Goal: Task Accomplishment & Management: Use online tool/utility

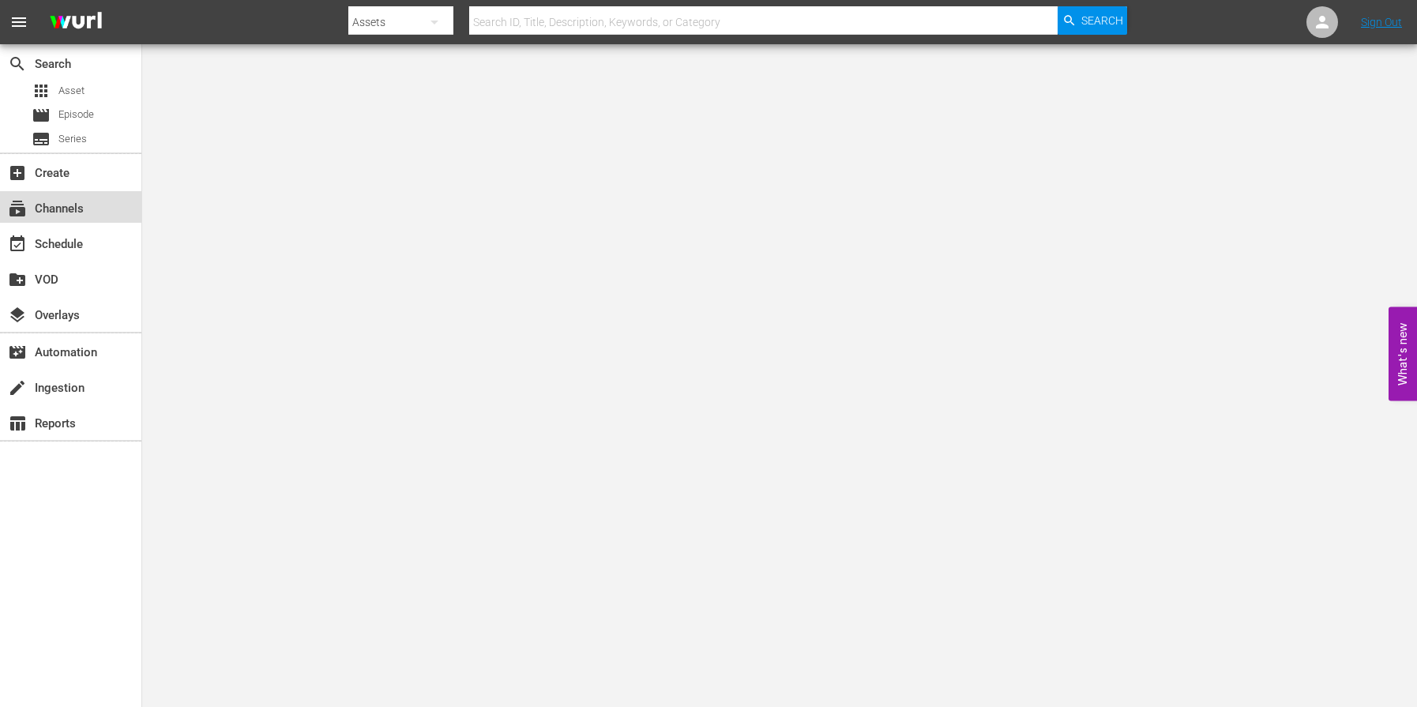
click at [84, 202] on div "subscriptions Channels" at bounding box center [44, 206] width 88 height 14
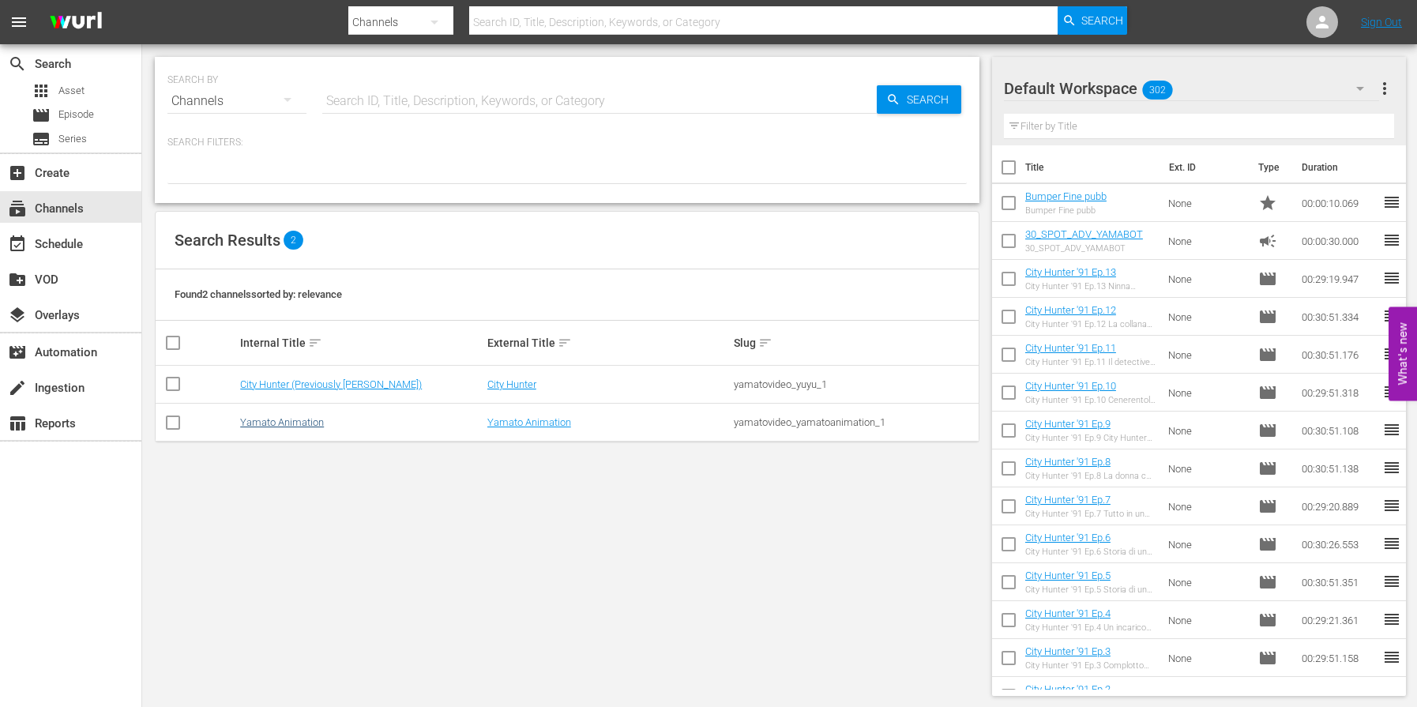
scroll to position [1, 0]
click at [302, 418] on link "Yamato Animation" at bounding box center [282, 421] width 84 height 12
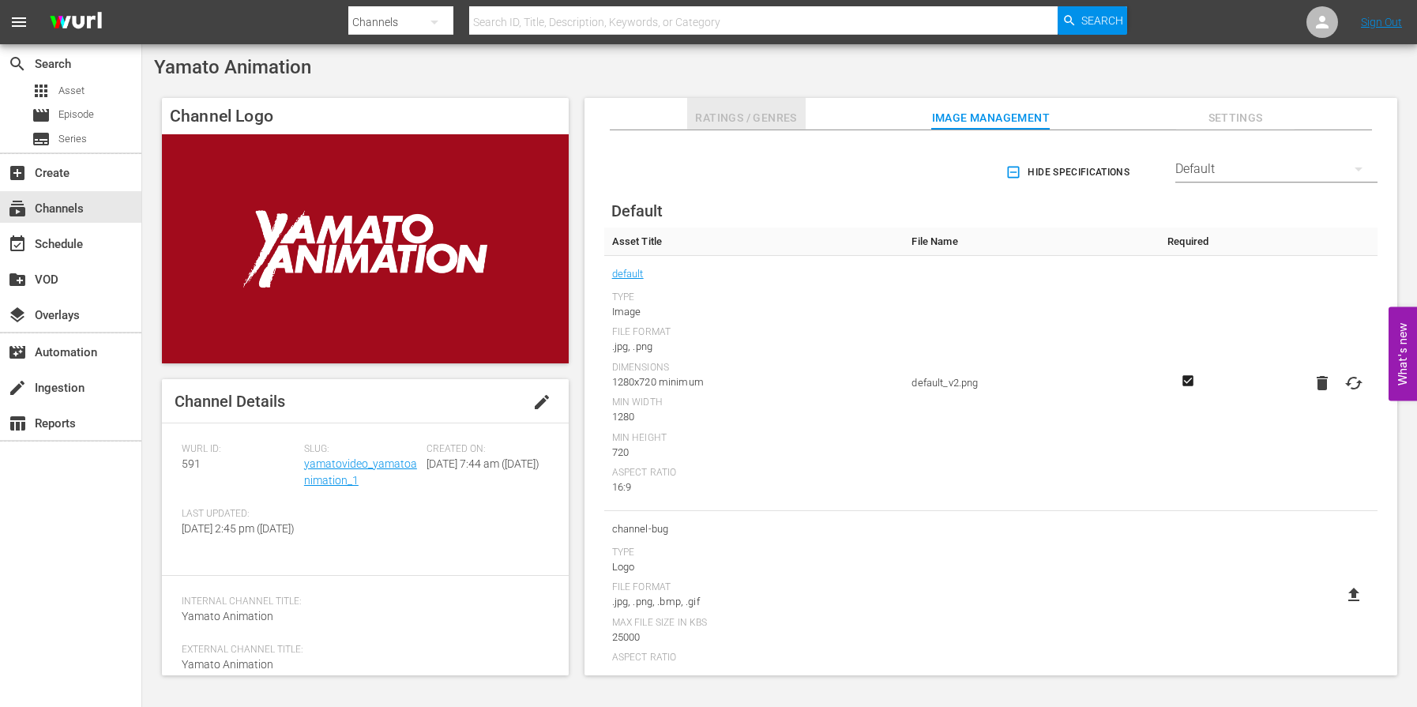
click at [747, 118] on span "Ratings / Genres" at bounding box center [746, 118] width 118 height 20
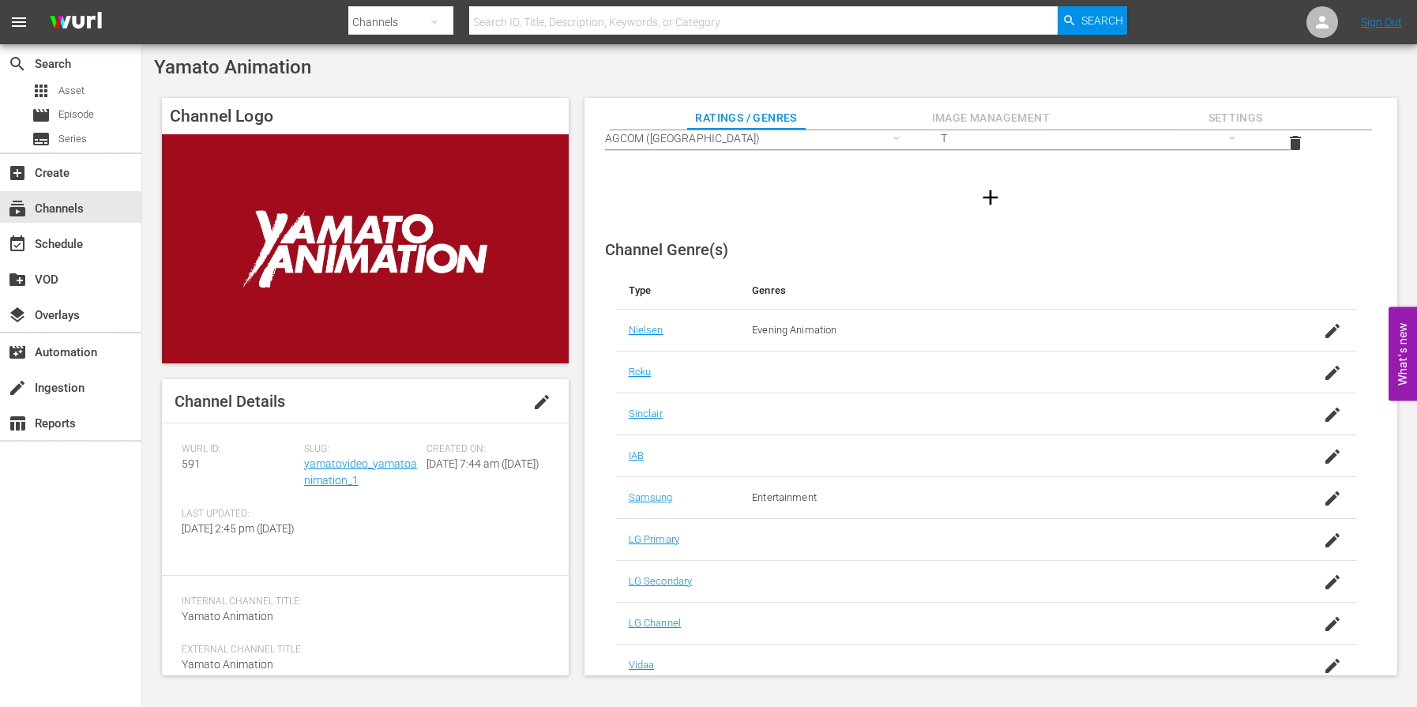
scroll to position [168, 0]
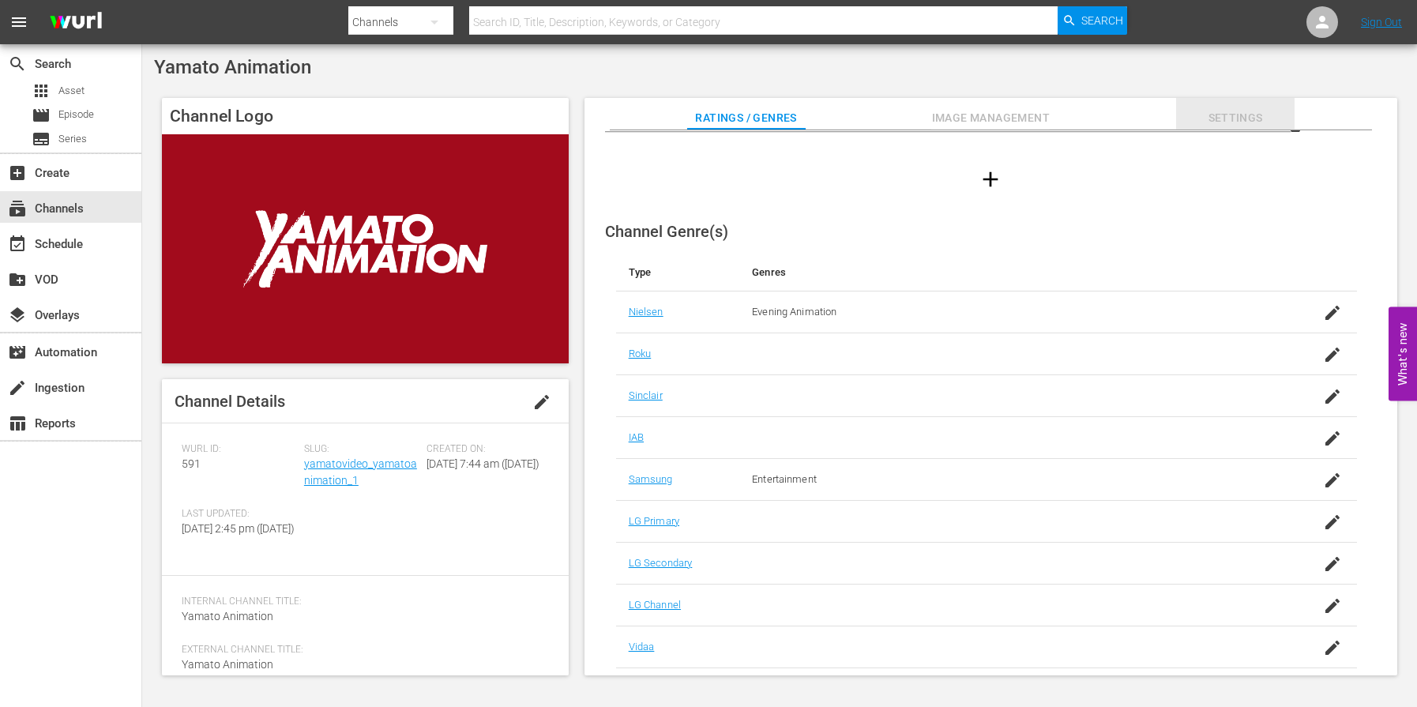
click at [1236, 115] on span "Settings" at bounding box center [1235, 118] width 118 height 20
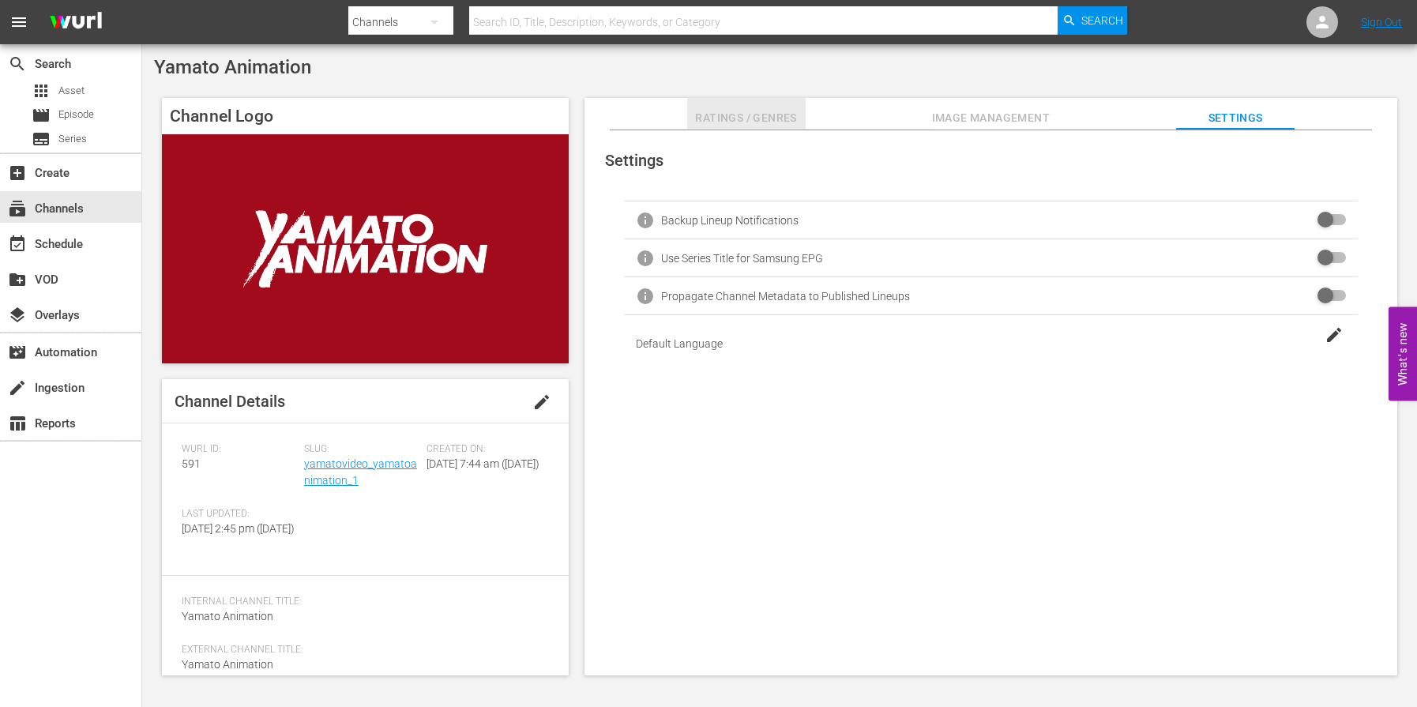
click at [724, 114] on span "Ratings / Genres" at bounding box center [746, 118] width 118 height 20
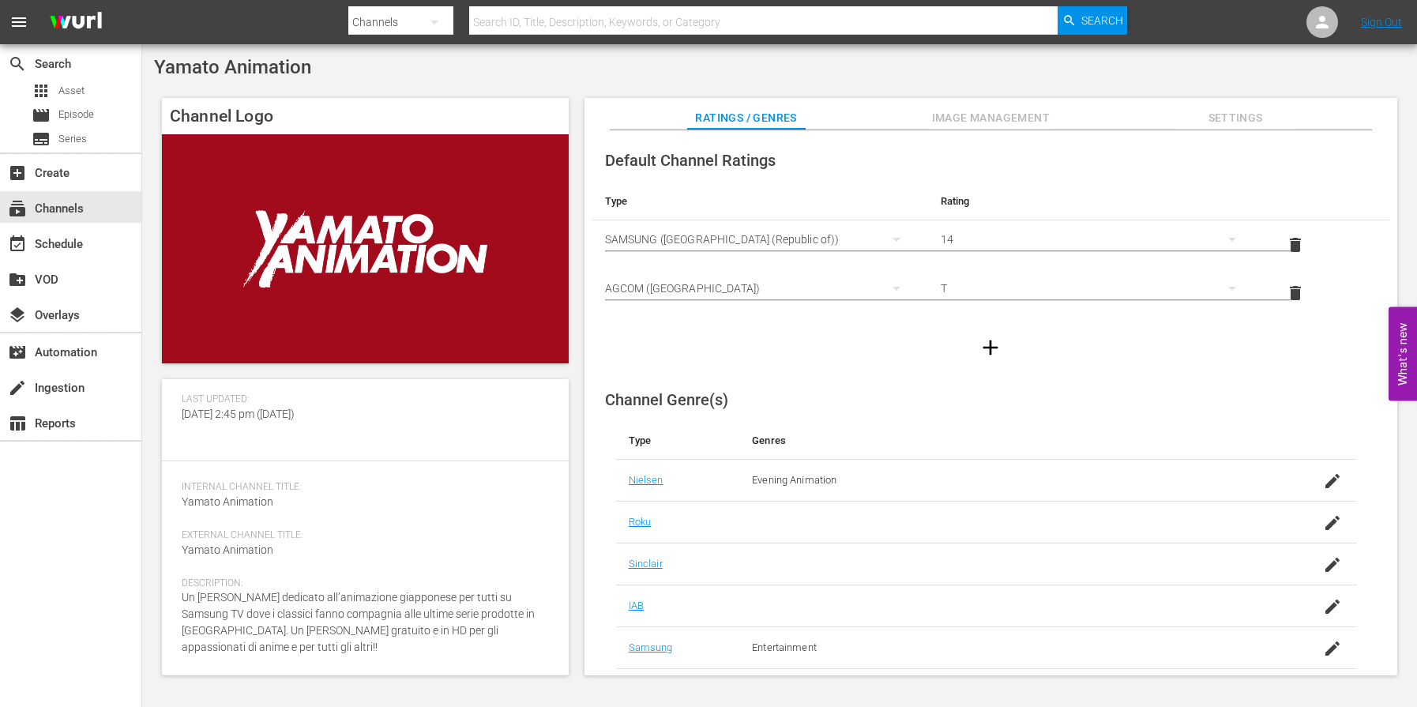
scroll to position [0, 0]
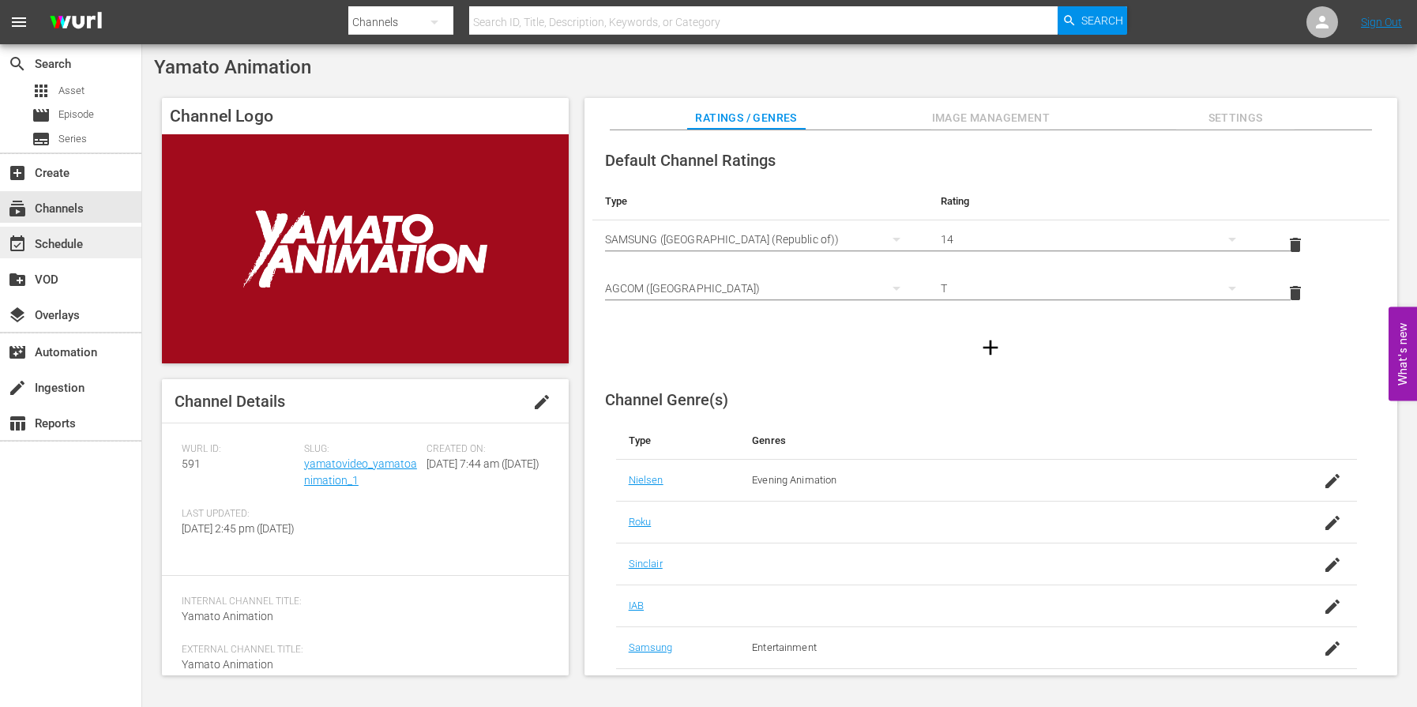
click at [72, 253] on div "event_available Schedule" at bounding box center [70, 243] width 141 height 32
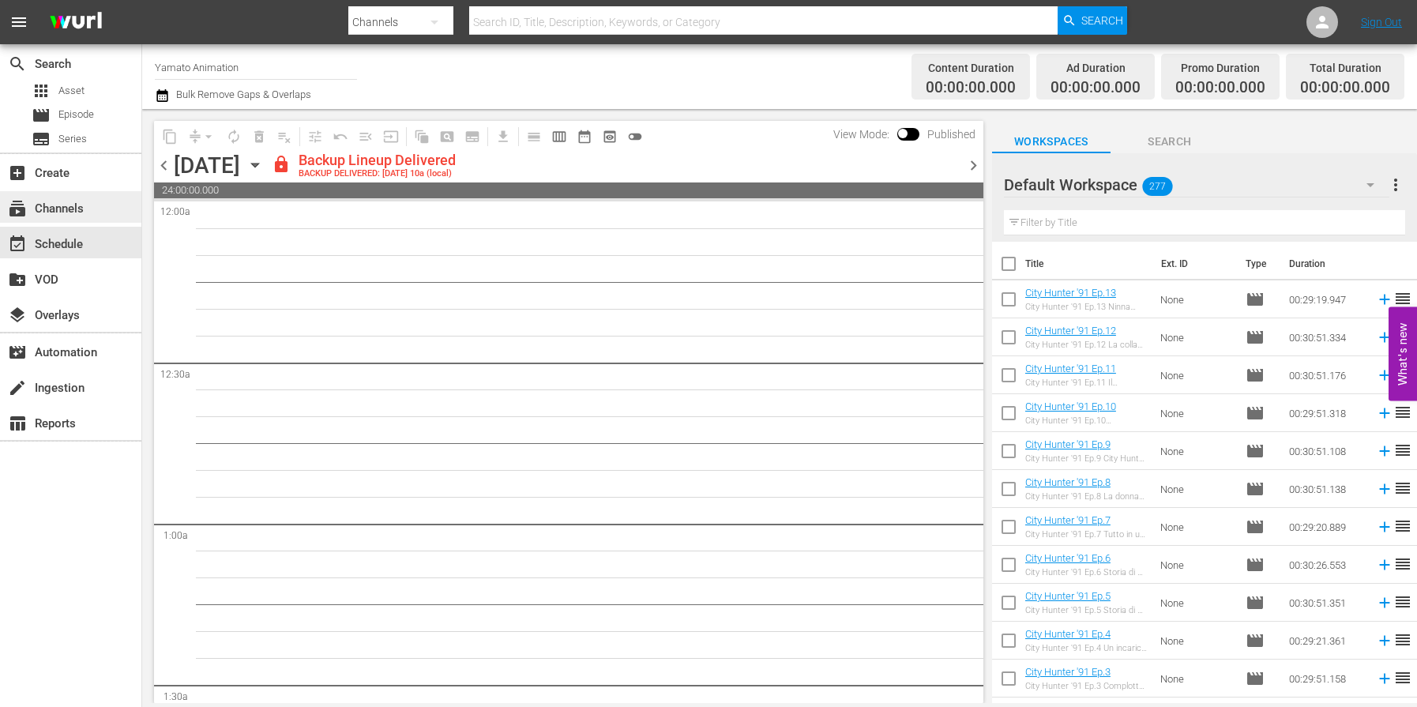
click at [54, 201] on div "subscriptions Channels" at bounding box center [44, 206] width 88 height 14
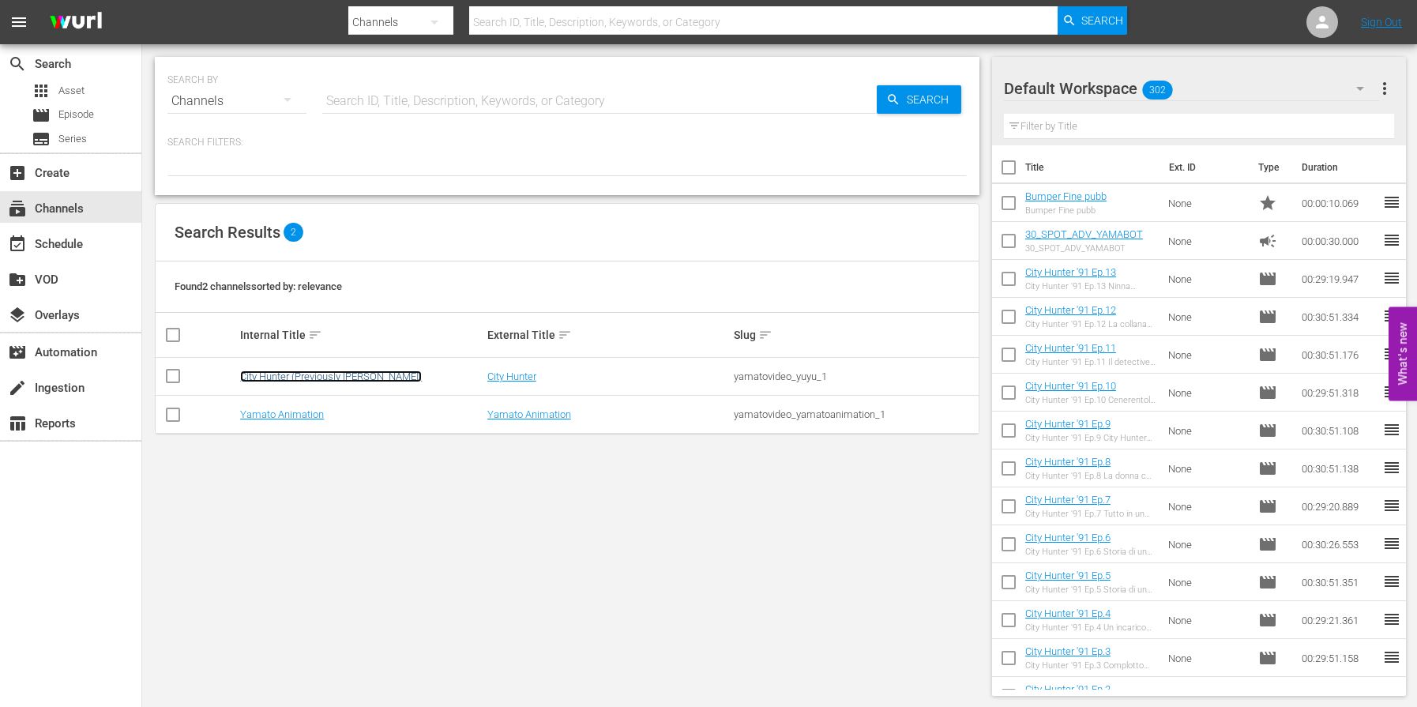
click at [275, 371] on link "City Hunter (Previously [PERSON_NAME])" at bounding box center [331, 376] width 182 height 12
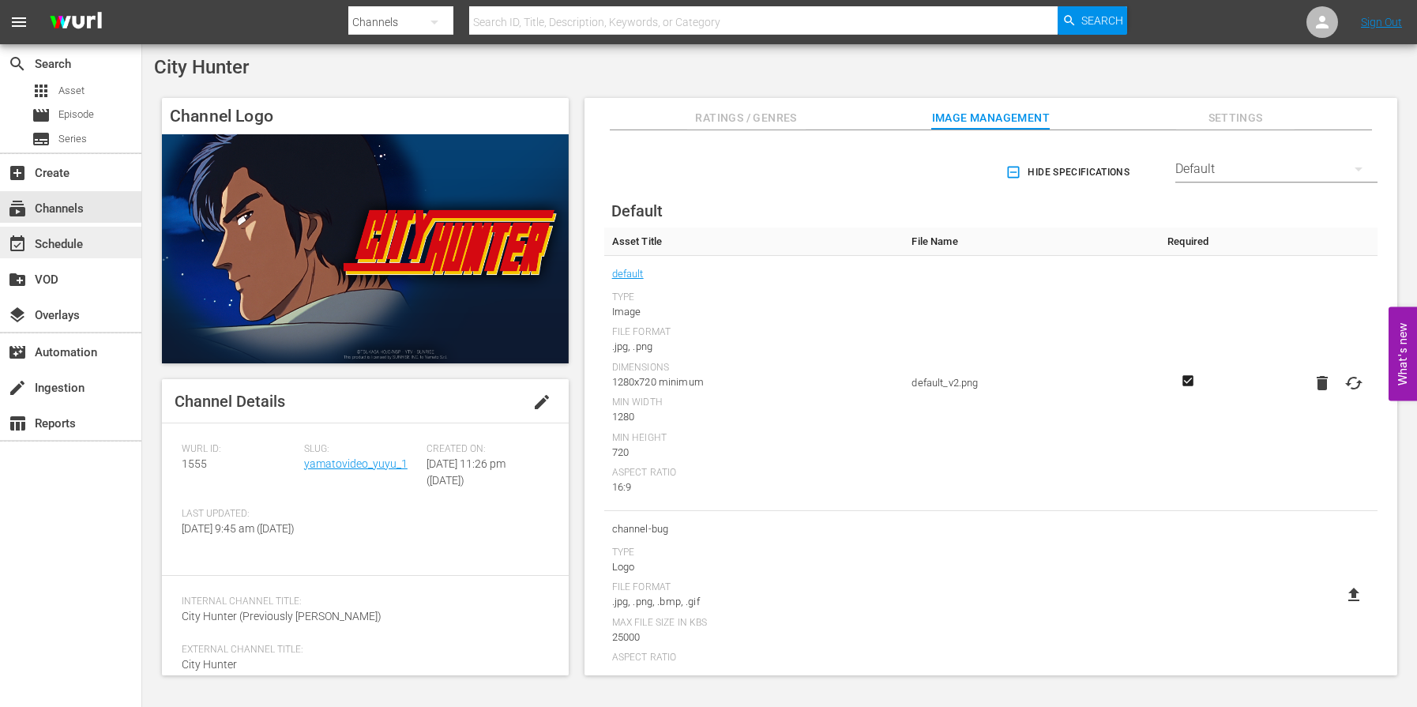
click at [76, 249] on div "event_available Schedule" at bounding box center [44, 242] width 88 height 14
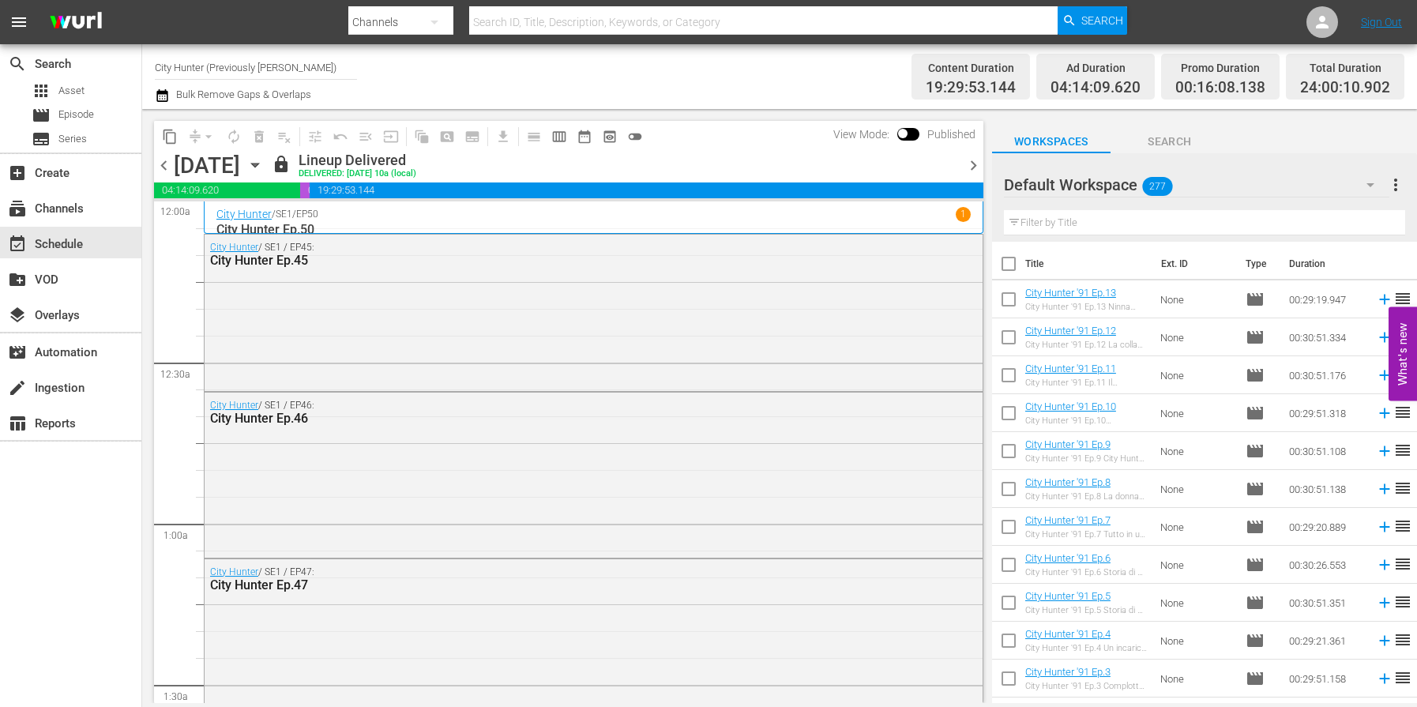
click at [974, 169] on span "chevron_right" at bounding box center [973, 166] width 20 height 20
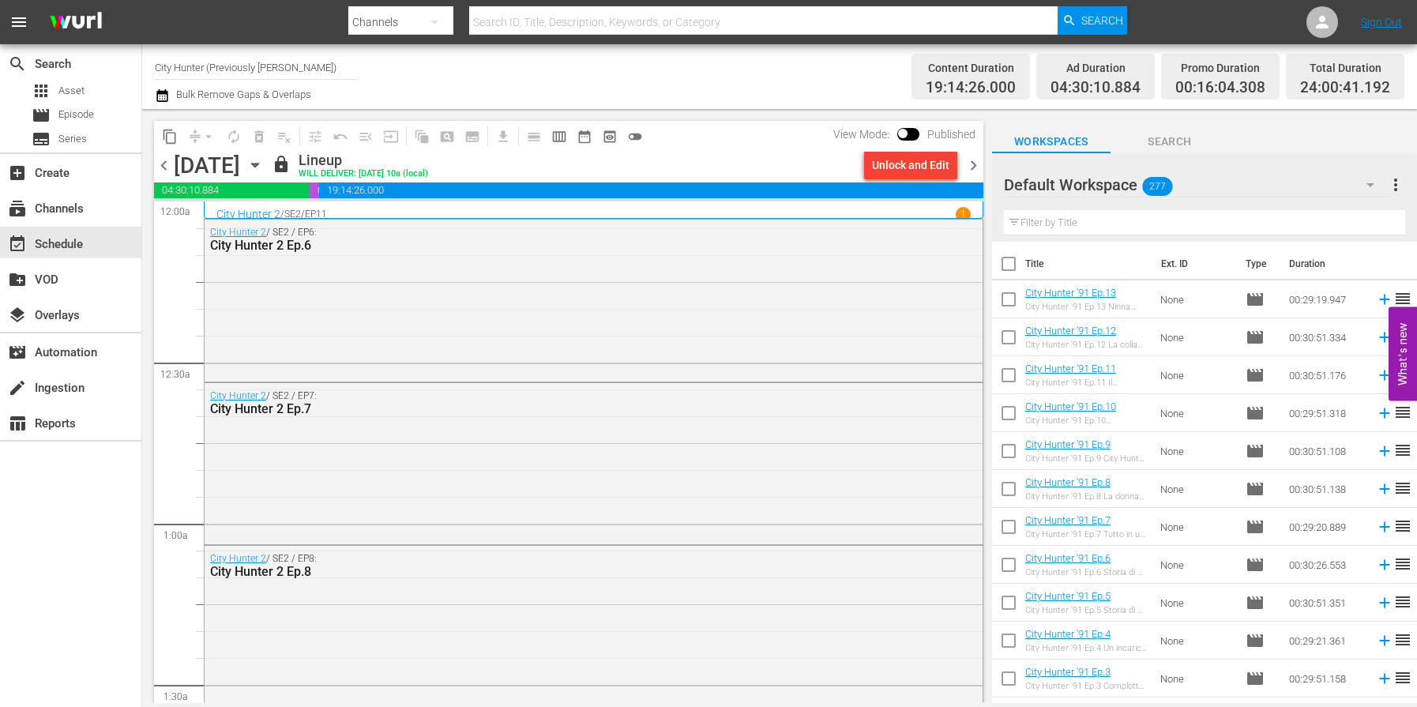
click at [974, 169] on span "chevron_right" at bounding box center [973, 166] width 20 height 20
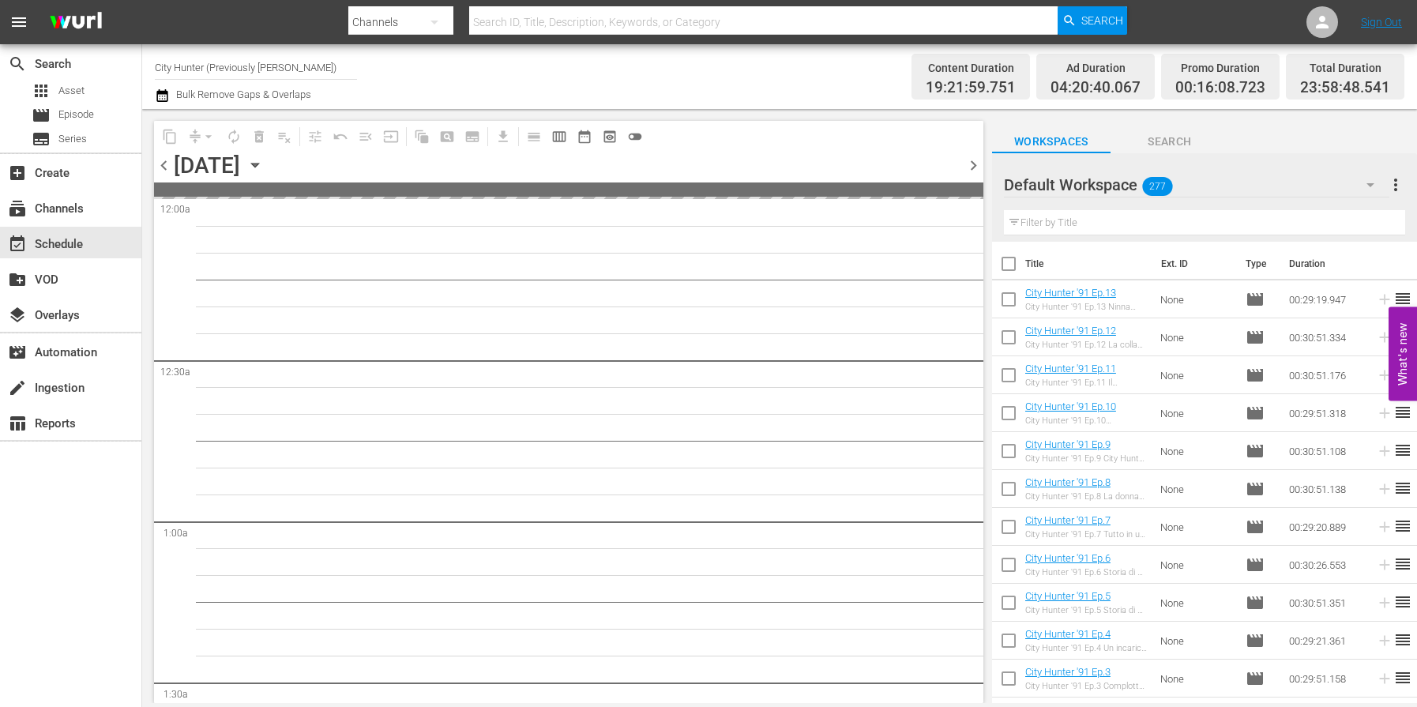
click at [974, 169] on span "chevron_right" at bounding box center [973, 166] width 20 height 20
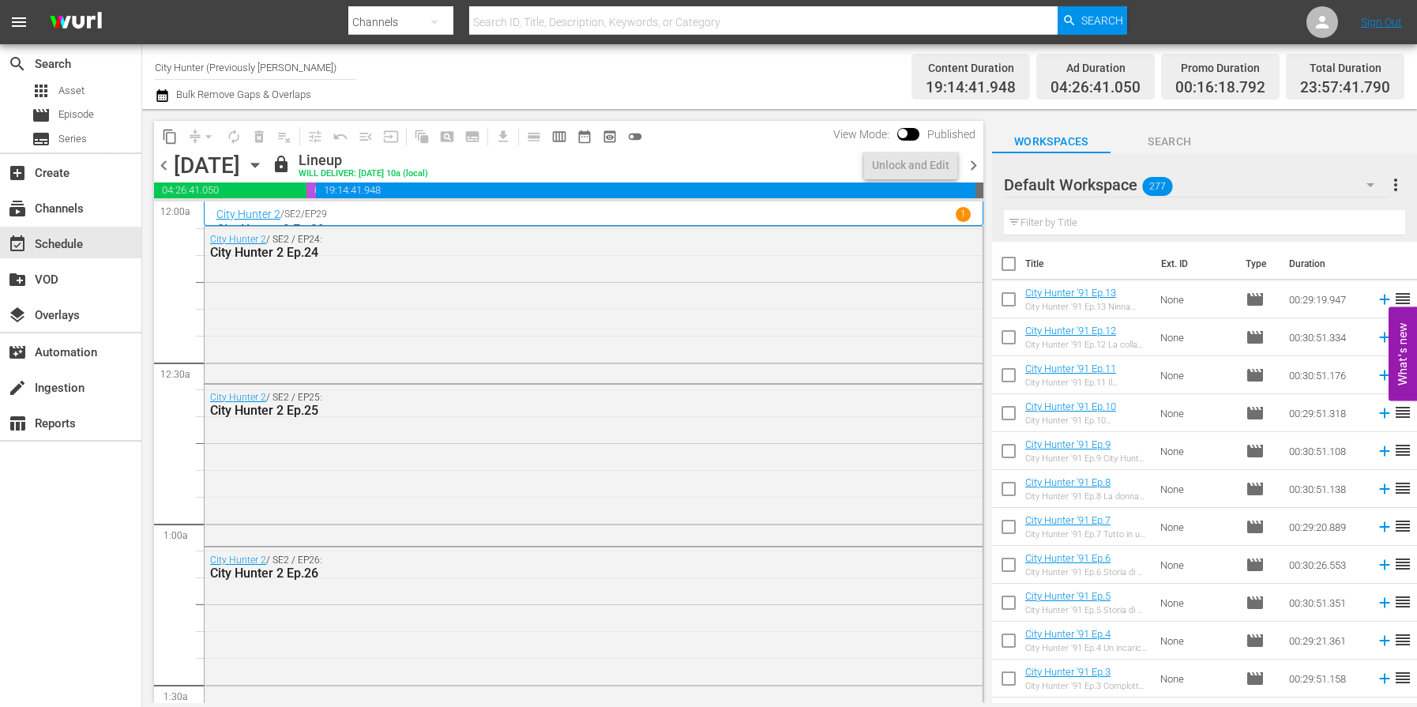
click at [974, 169] on span "chevron_right" at bounding box center [973, 166] width 20 height 20
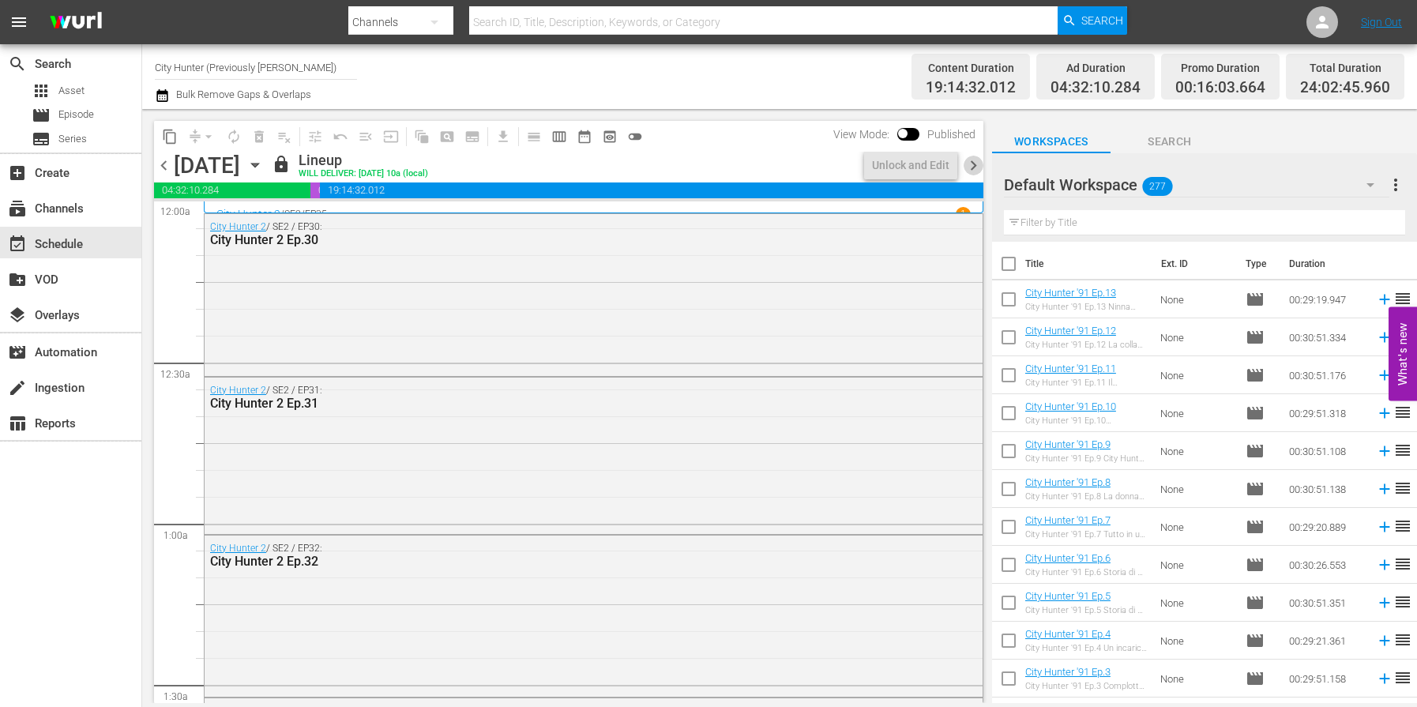
click at [974, 169] on span "chevron_right" at bounding box center [973, 166] width 20 height 20
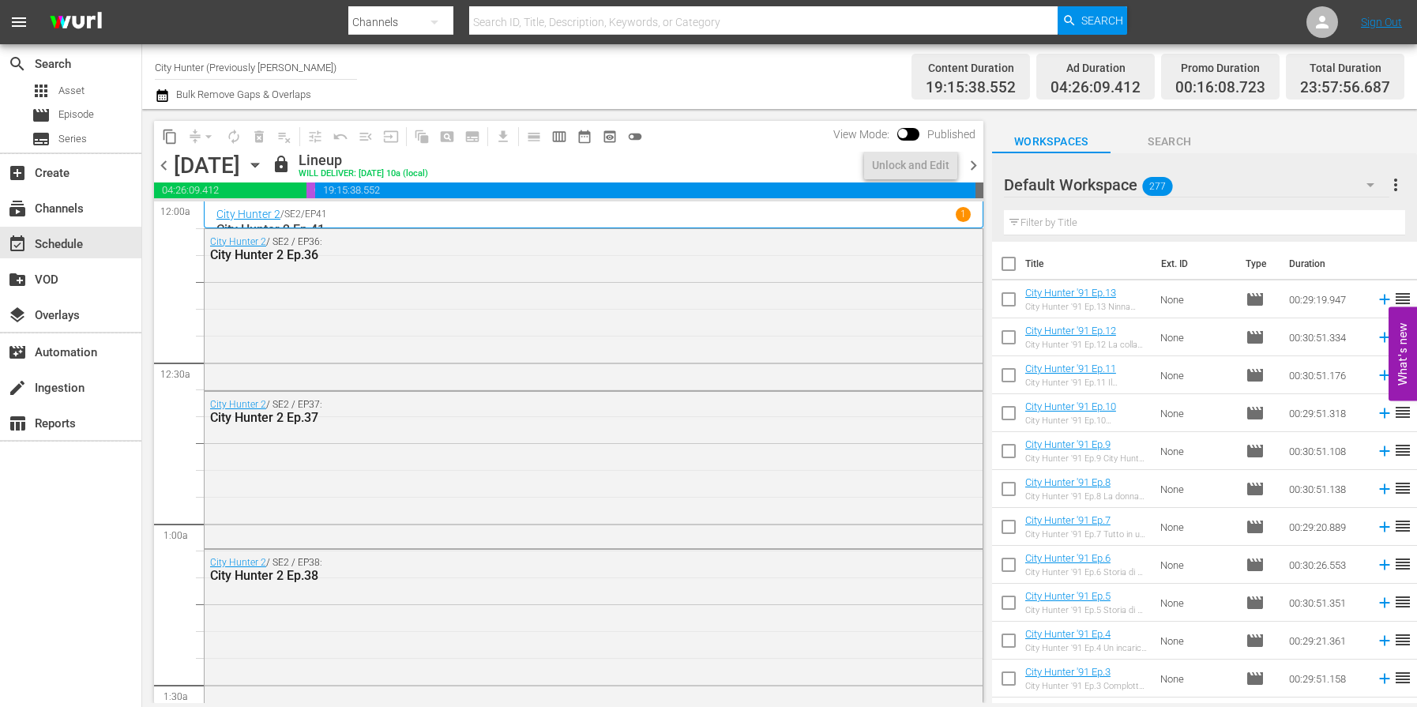
click at [974, 169] on span "chevron_right" at bounding box center [973, 166] width 20 height 20
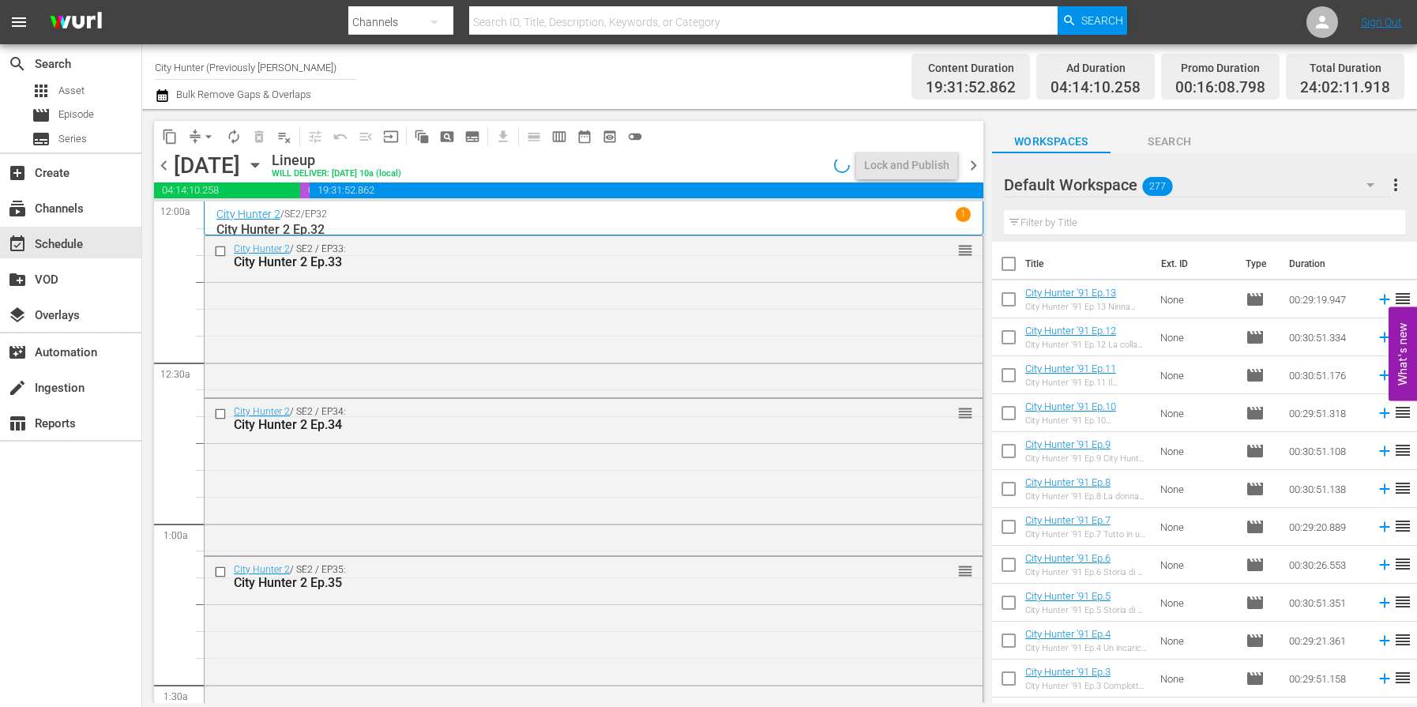
click at [974, 169] on span "chevron_right" at bounding box center [973, 166] width 20 height 20
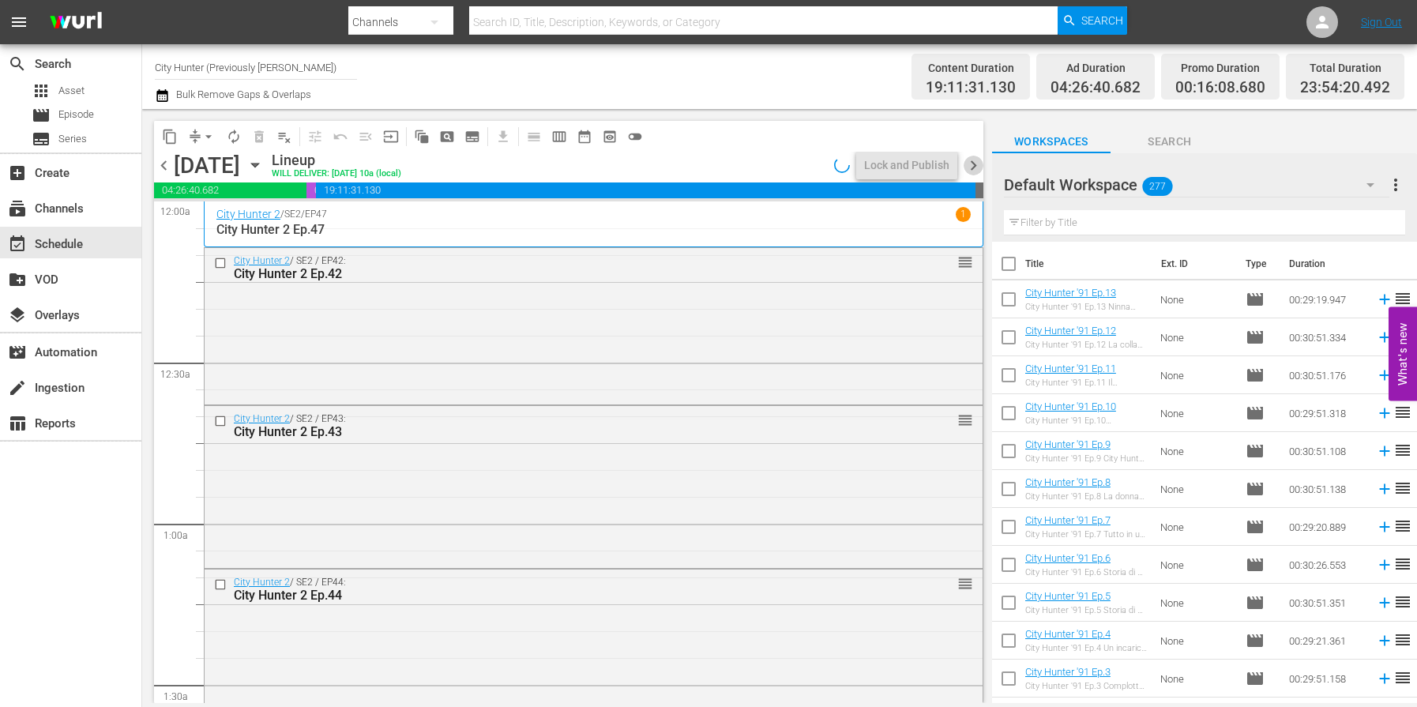
click at [974, 169] on span "chevron_right" at bounding box center [973, 166] width 20 height 20
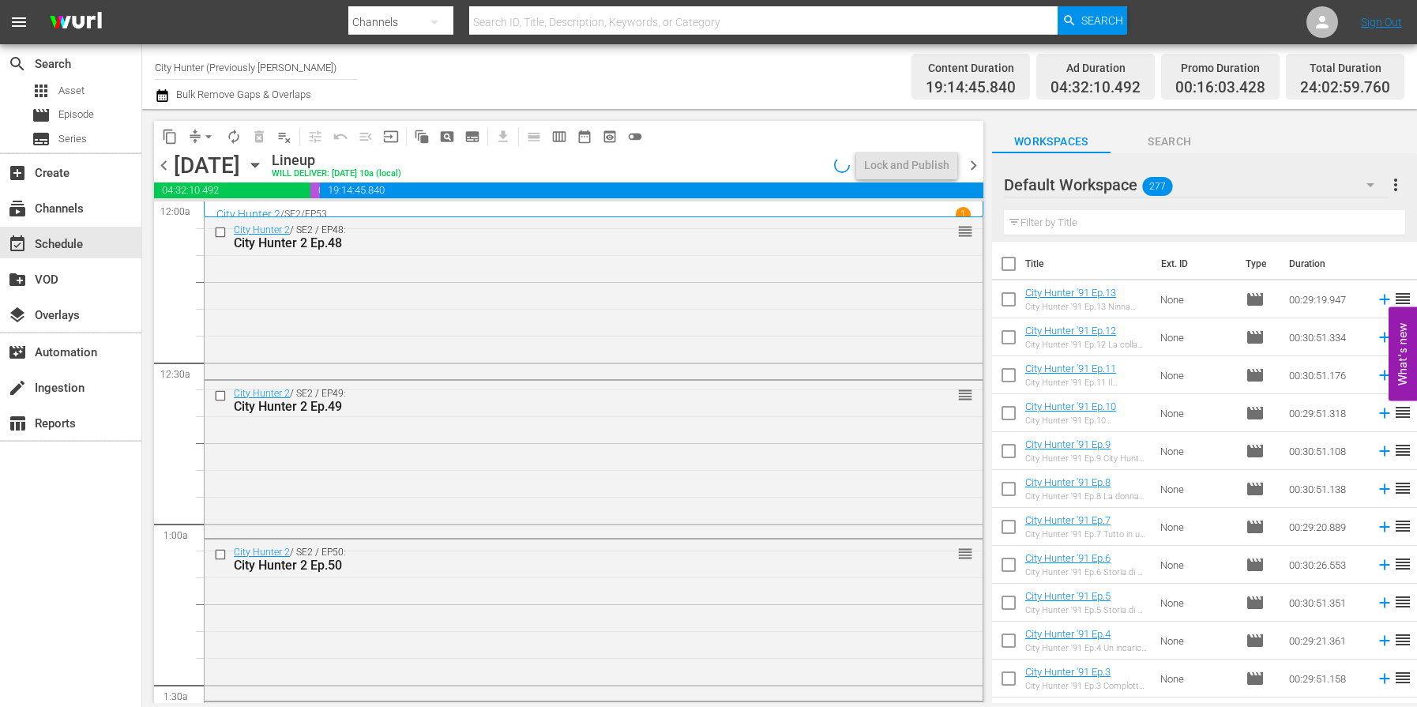
click at [974, 169] on span "chevron_right" at bounding box center [973, 166] width 20 height 20
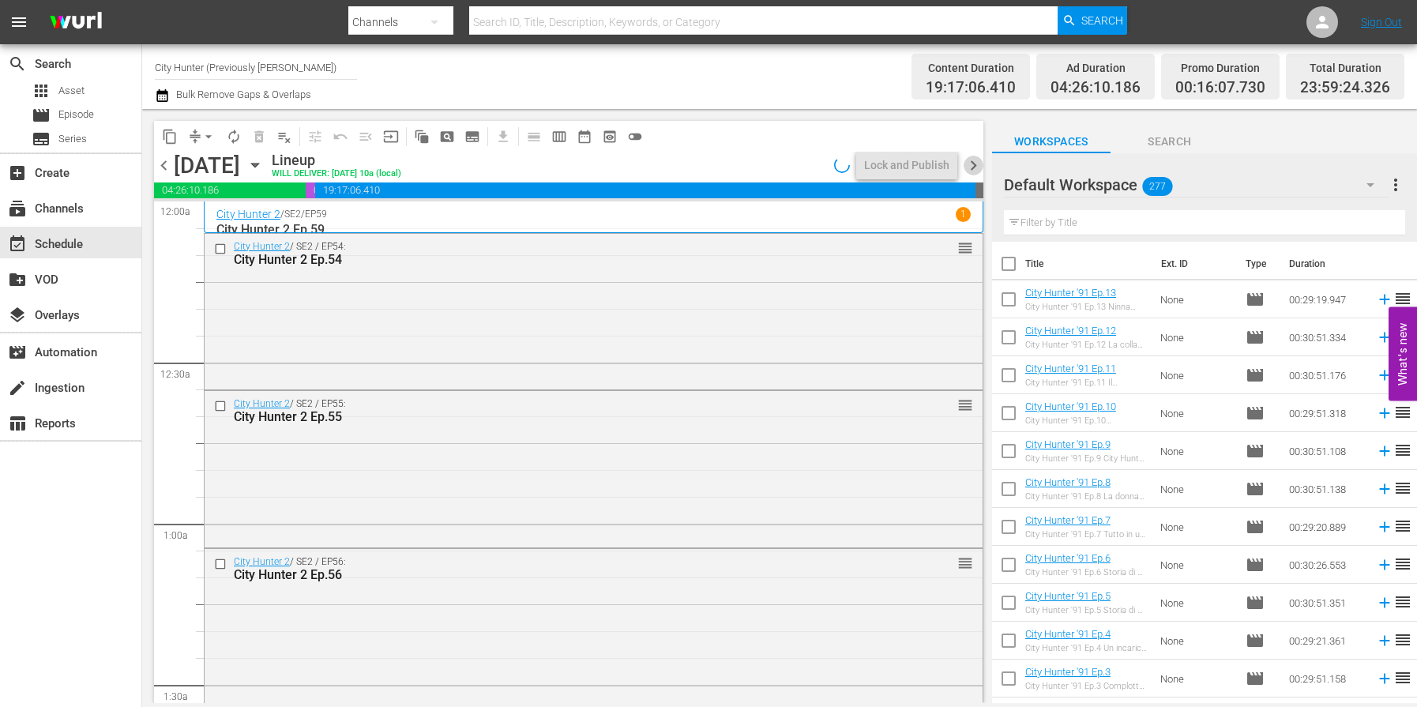
click at [974, 169] on span "chevron_right" at bounding box center [973, 166] width 20 height 20
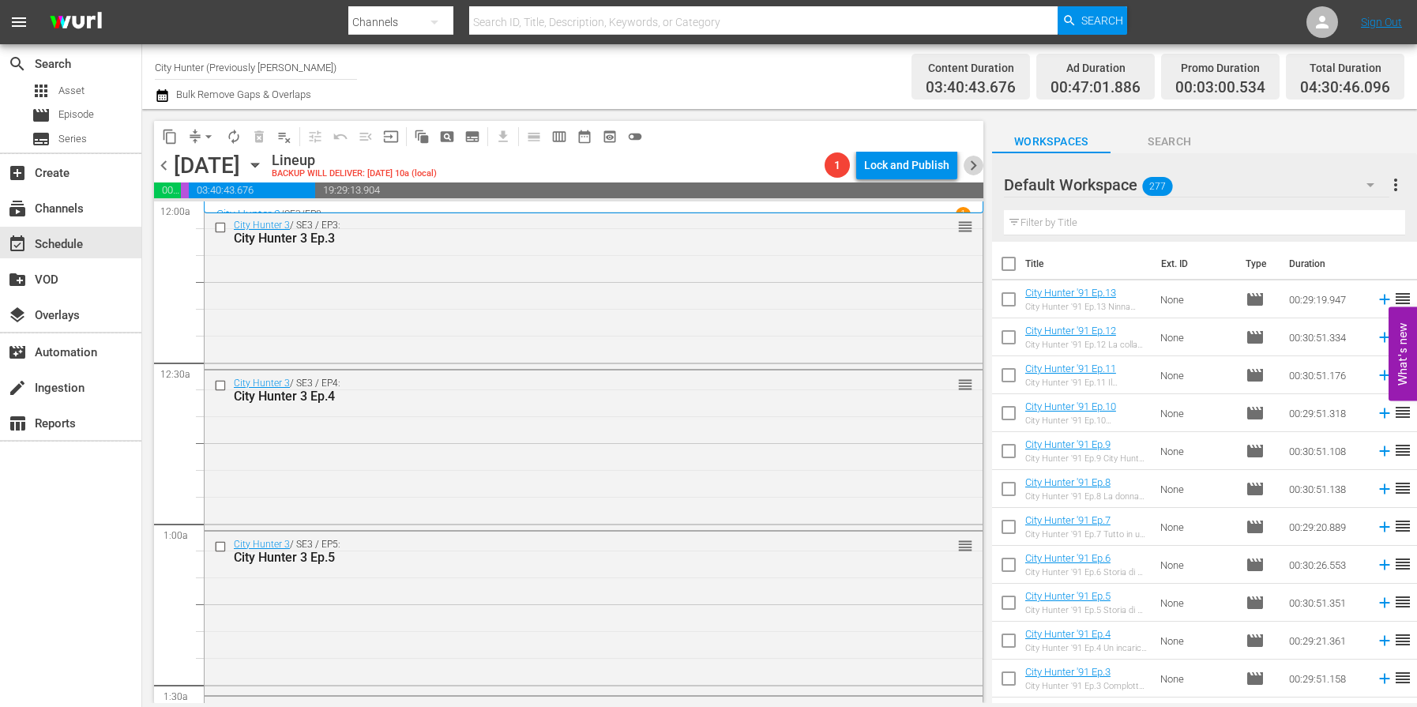
click at [974, 169] on span "chevron_right" at bounding box center [973, 166] width 20 height 20
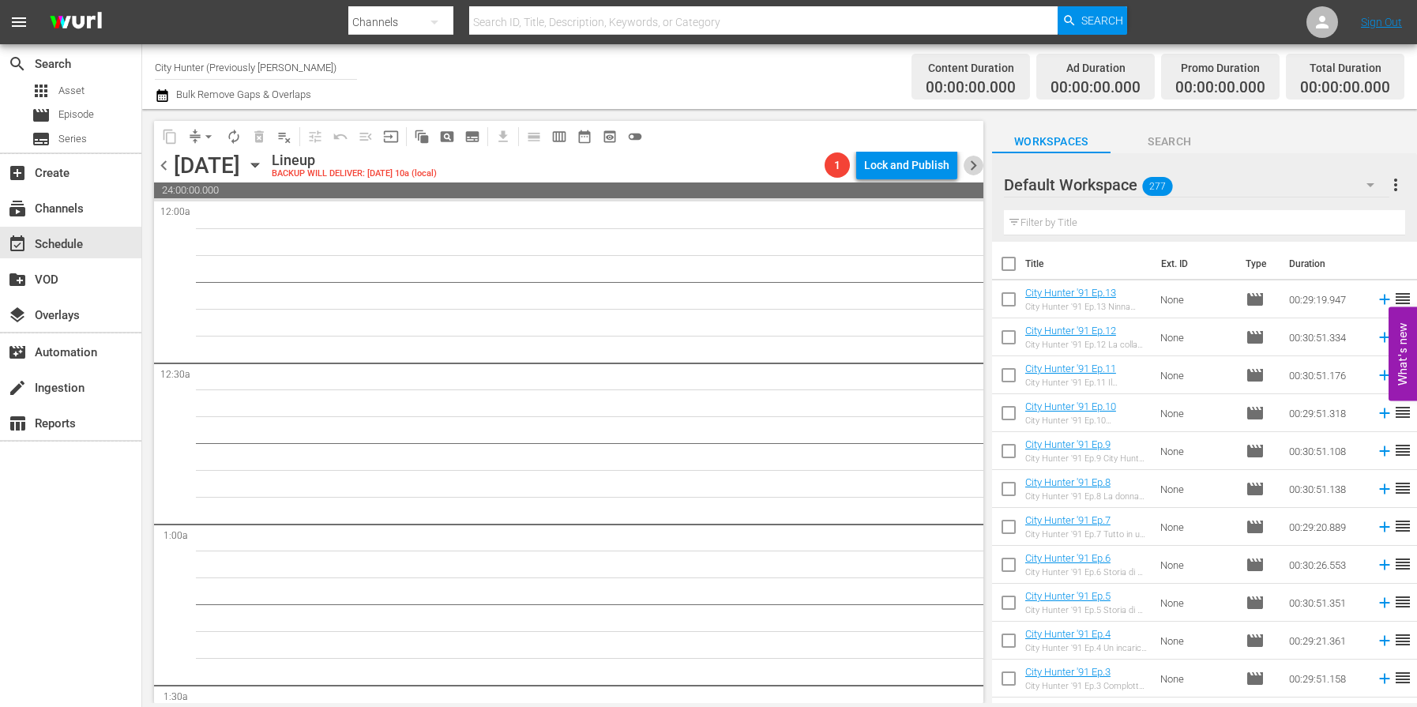
click at [974, 169] on span "chevron_right" at bounding box center [973, 166] width 20 height 20
click at [165, 168] on span "chevron_left" at bounding box center [164, 166] width 20 height 20
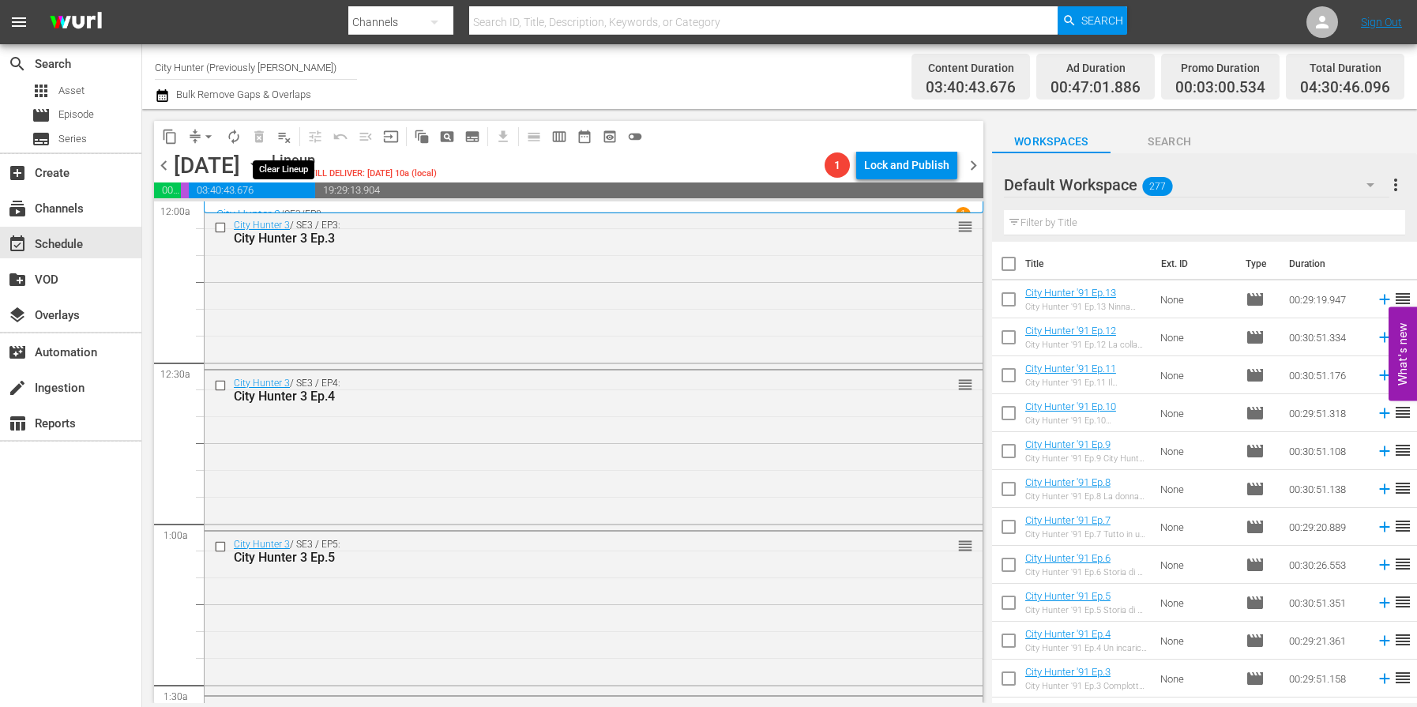
click at [283, 138] on span "playlist_remove_outlined" at bounding box center [284, 137] width 16 height 16
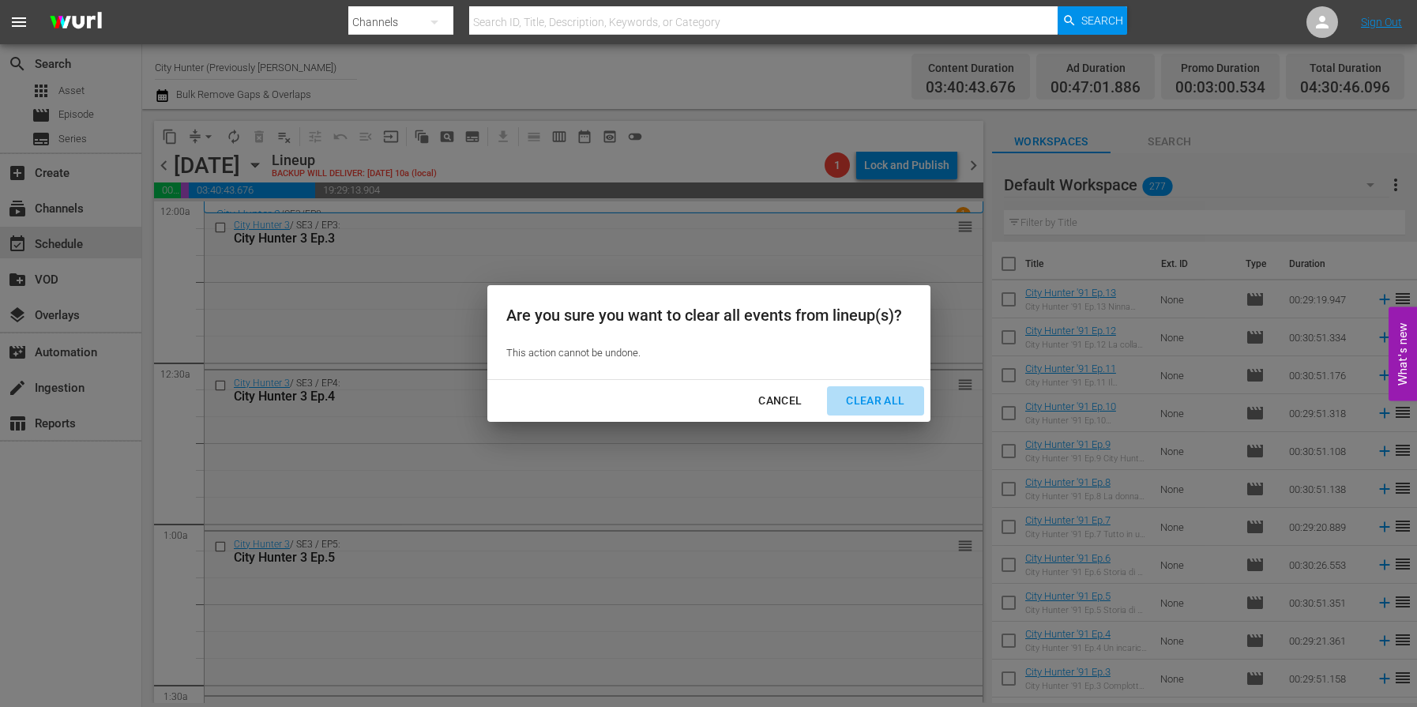
click at [850, 399] on div "Clear All" at bounding box center [875, 401] width 84 height 20
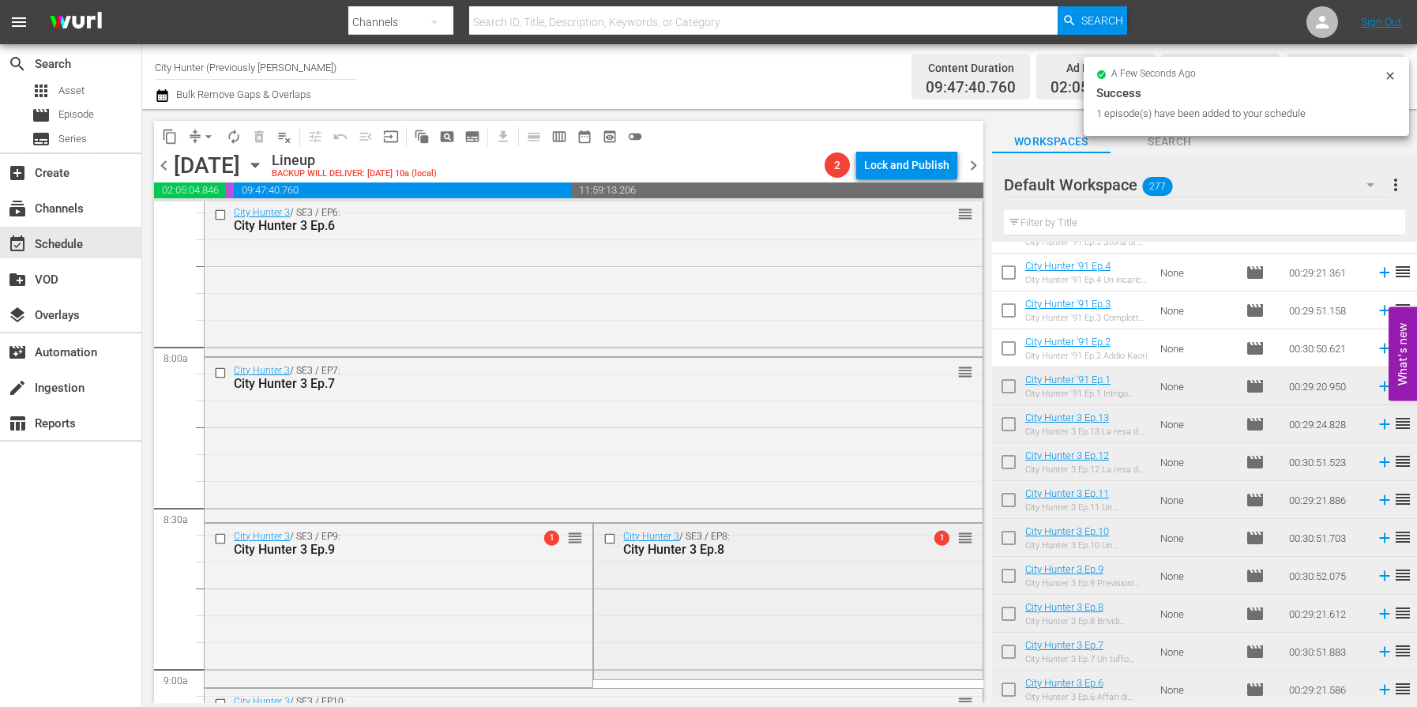
scroll to position [2532, 0]
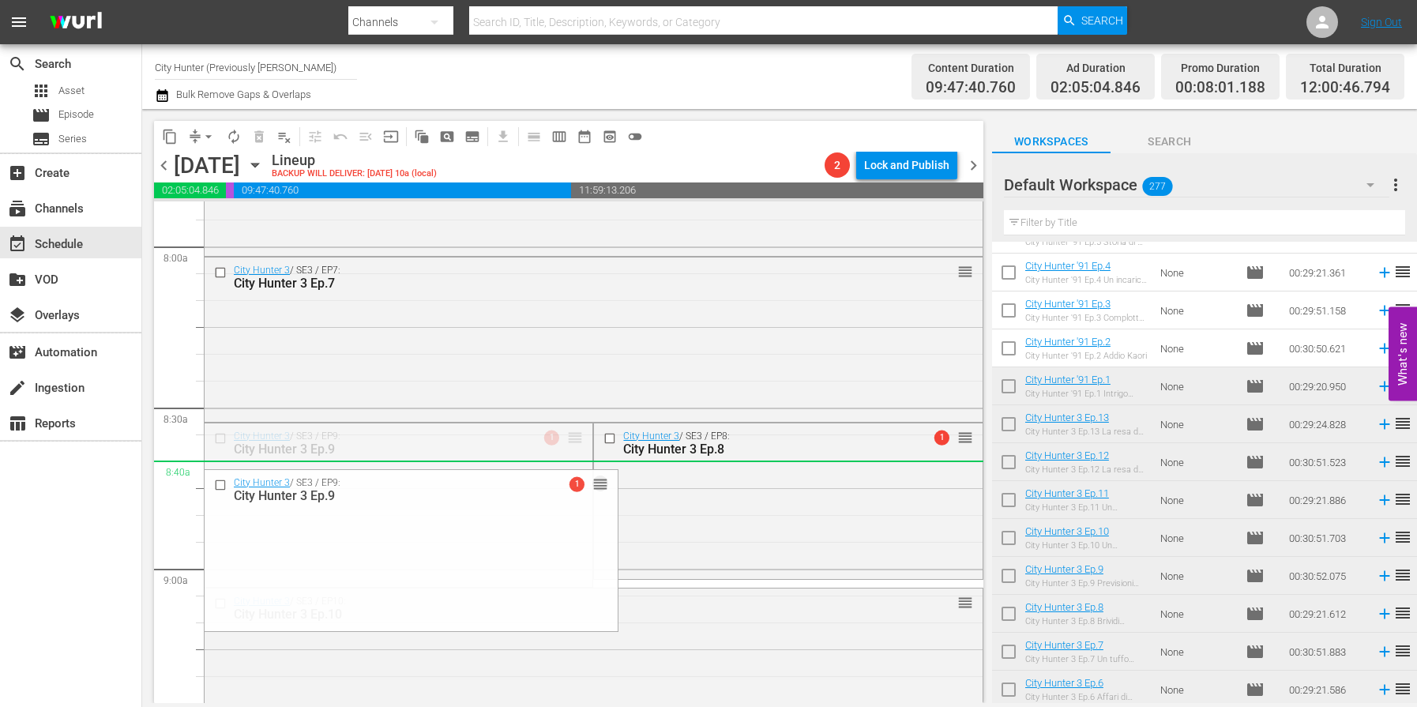
drag, startPoint x: 575, startPoint y: 439, endPoint x: 574, endPoint y: 464, distance: 25.3
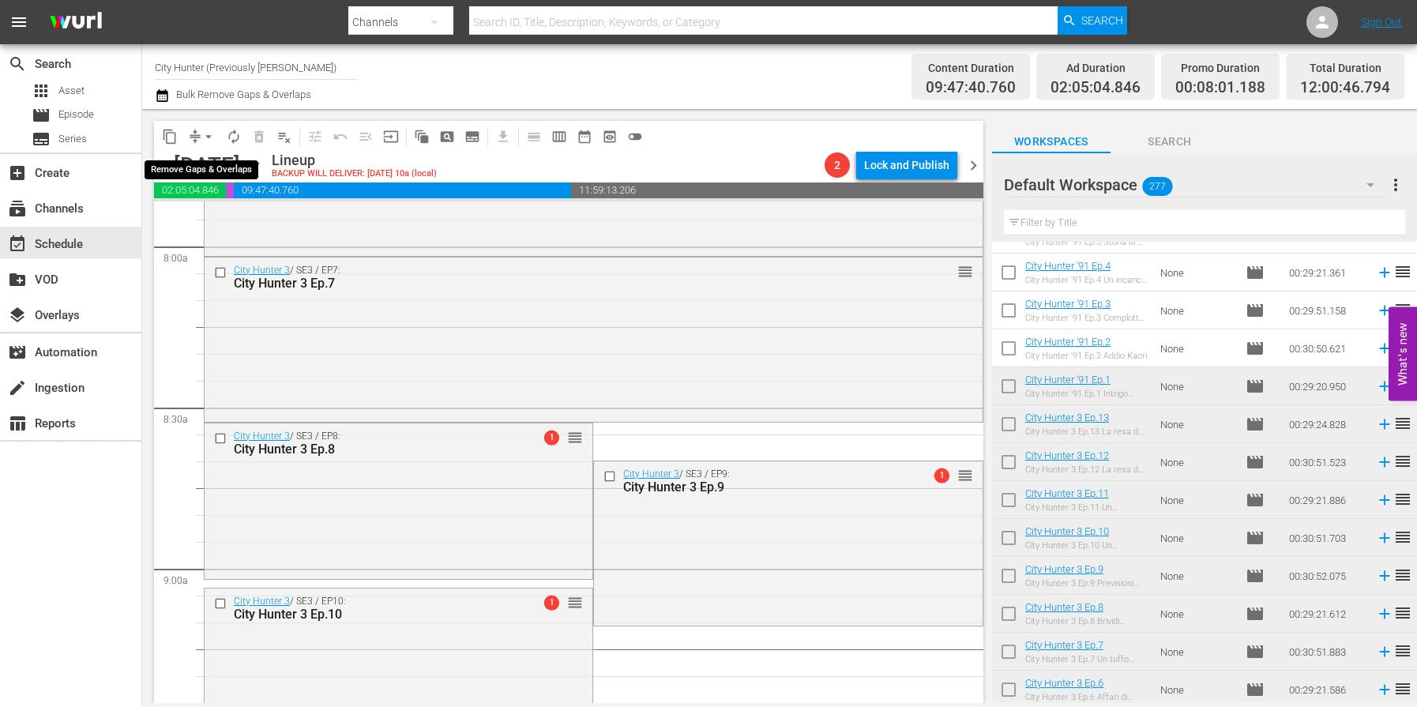
click at [208, 134] on span "arrow_drop_down" at bounding box center [209, 137] width 16 height 16
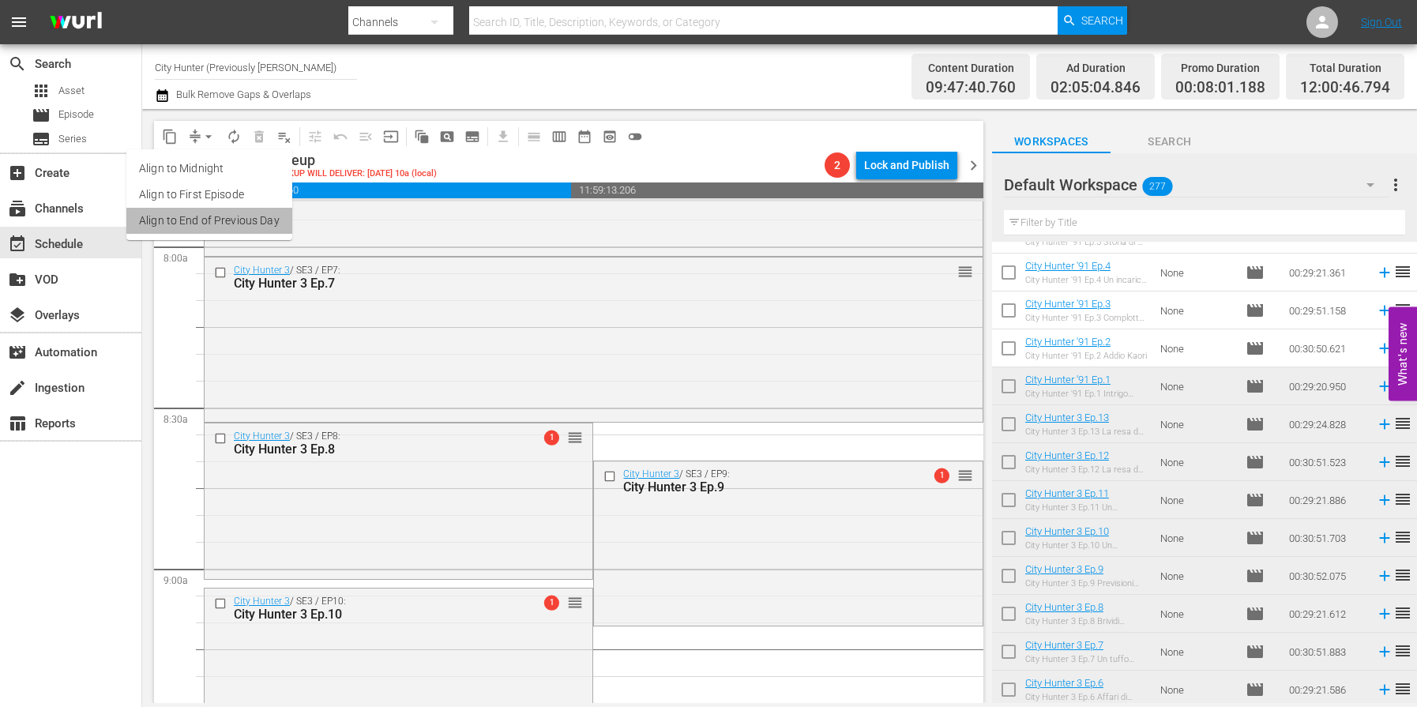
click at [223, 221] on li "Align to End of Previous Day" at bounding box center [209, 221] width 166 height 26
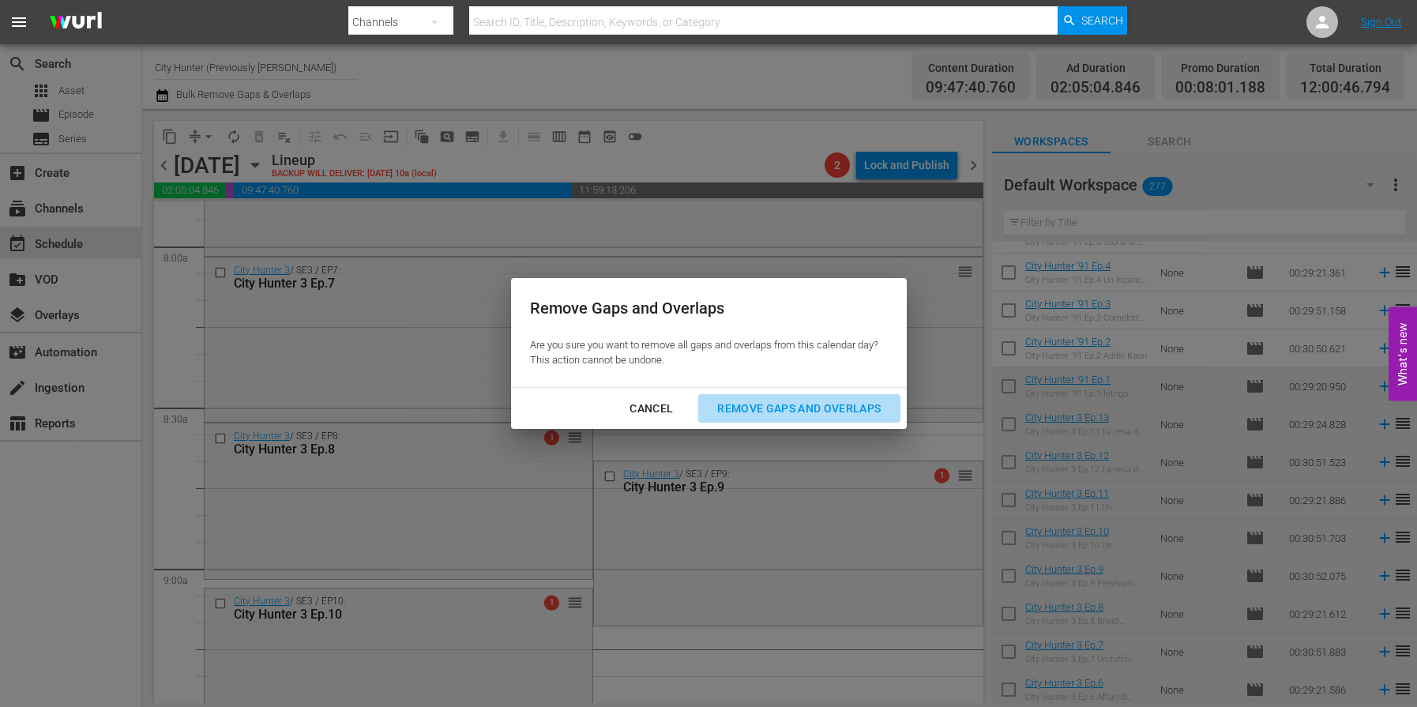
drag, startPoint x: 788, startPoint y: 403, endPoint x: 757, endPoint y: 436, distance: 45.3
click at [788, 403] on div "Remove Gaps and Overlaps" at bounding box center [798, 409] width 189 height 20
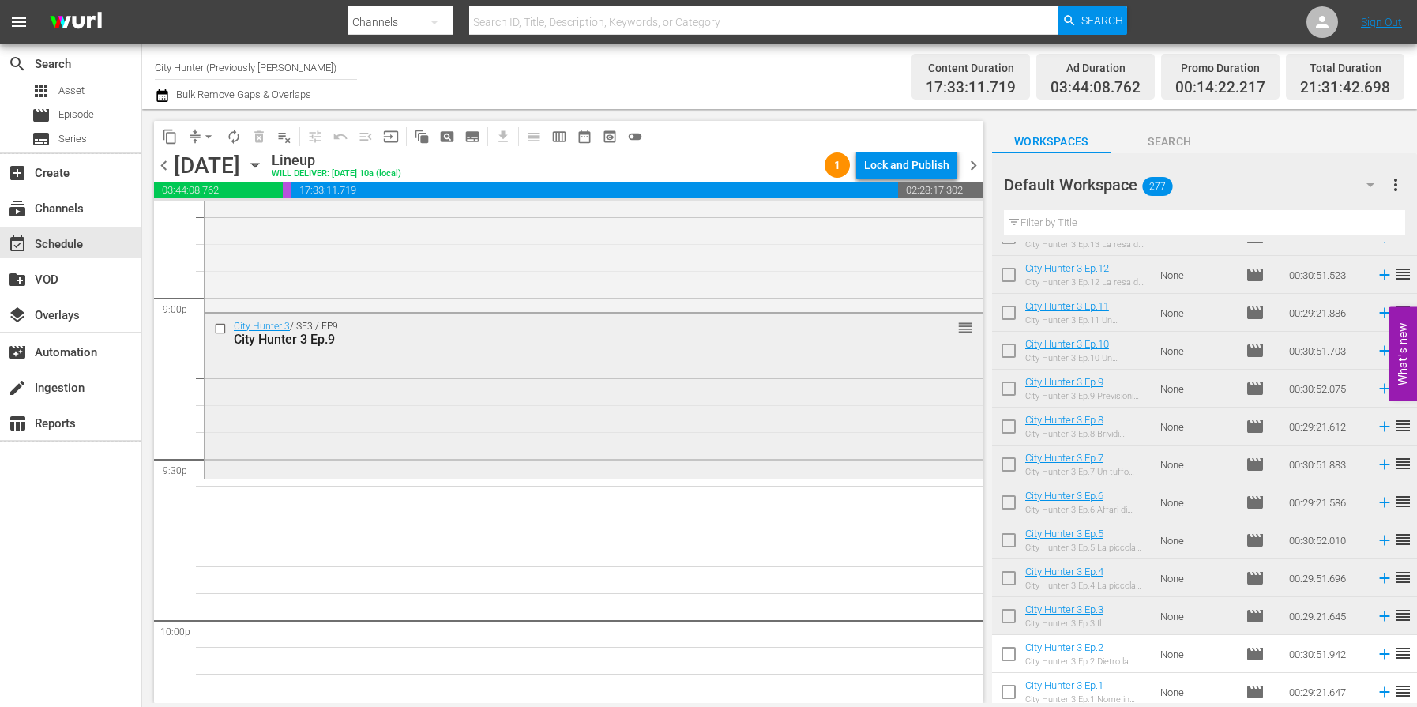
scroll to position [6678, 0]
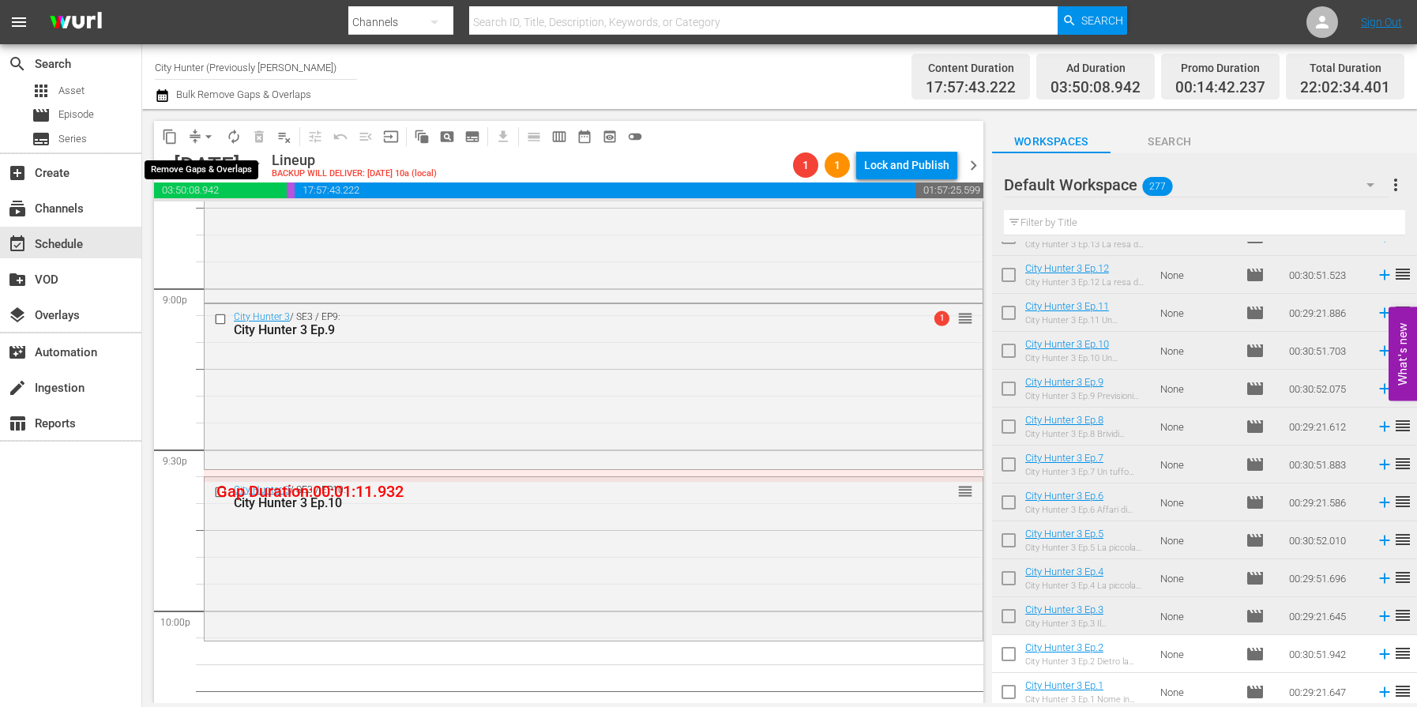
click at [208, 141] on span "arrow_drop_down" at bounding box center [209, 137] width 16 height 16
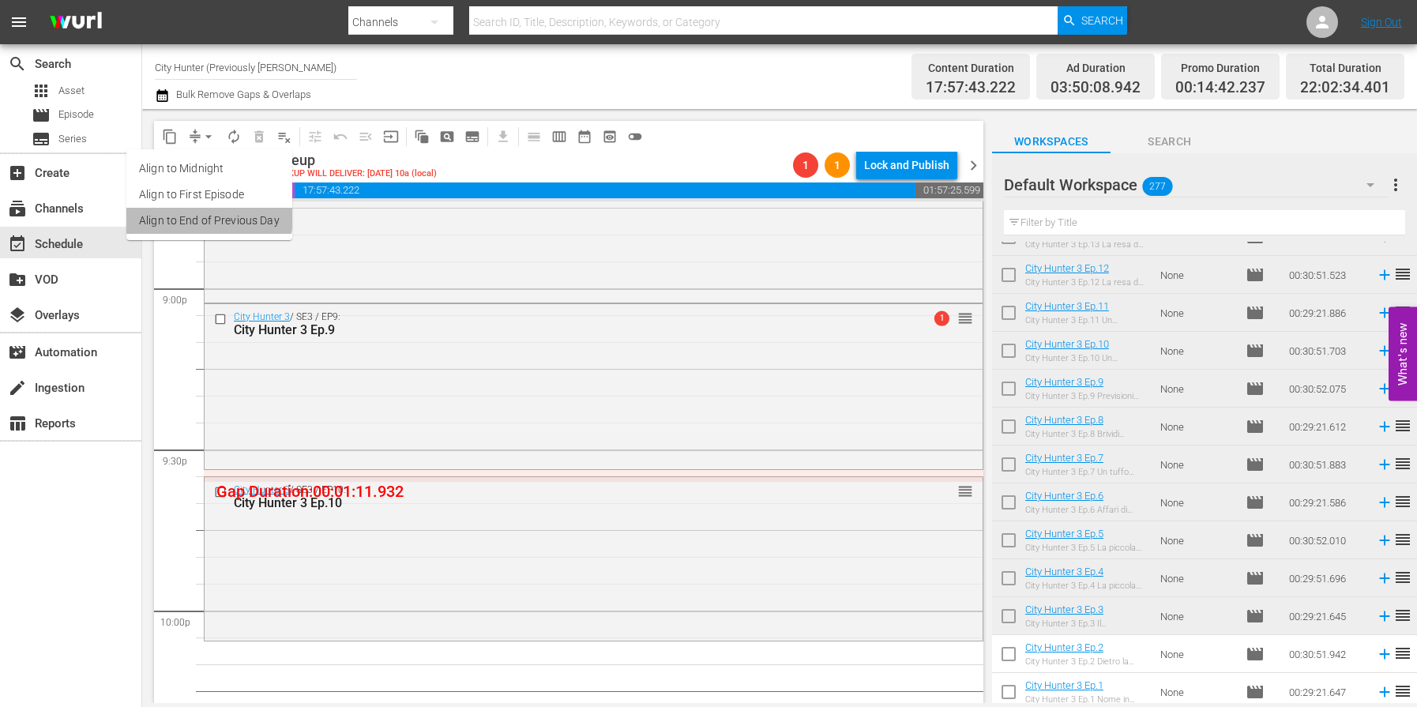
click at [206, 217] on li "Align to End of Previous Day" at bounding box center [209, 221] width 166 height 26
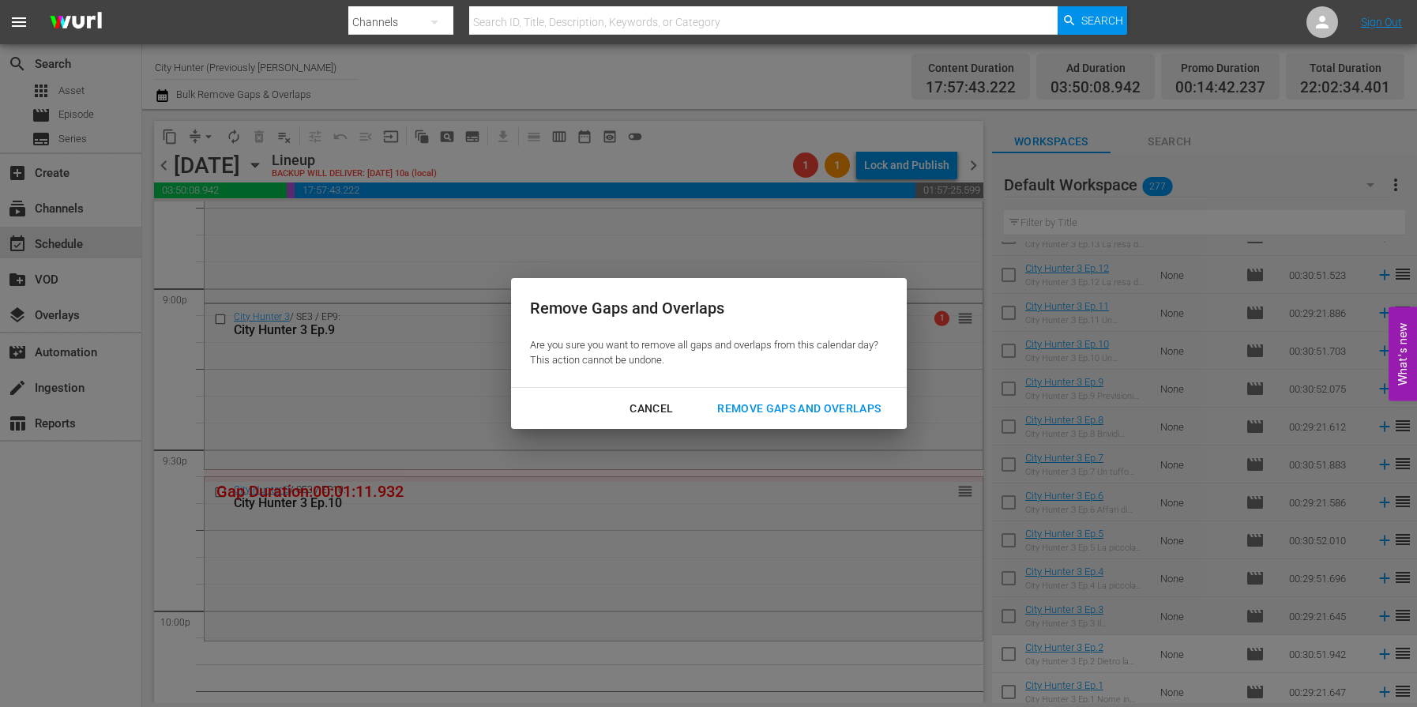
click at [747, 403] on div "Remove Gaps and Overlaps" at bounding box center [798, 409] width 189 height 20
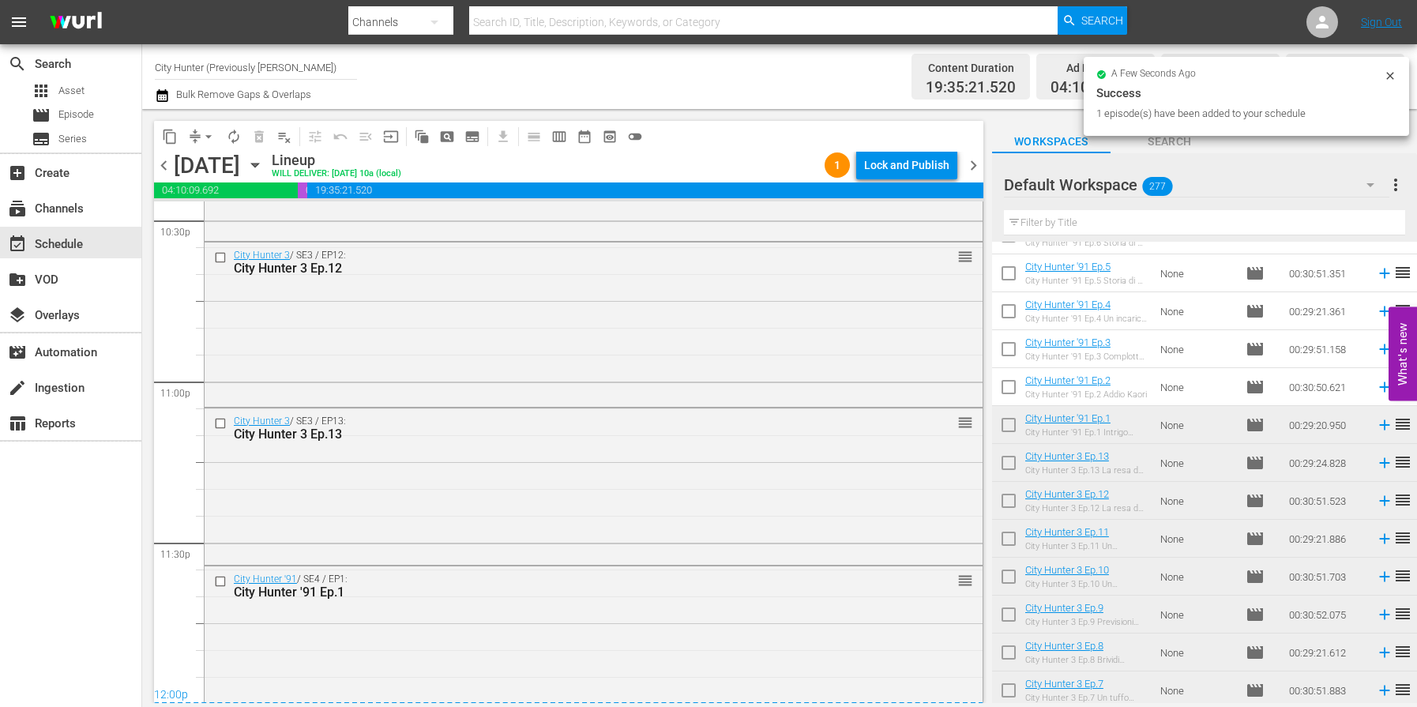
scroll to position [7230, 0]
